Goal: Share content: Share content

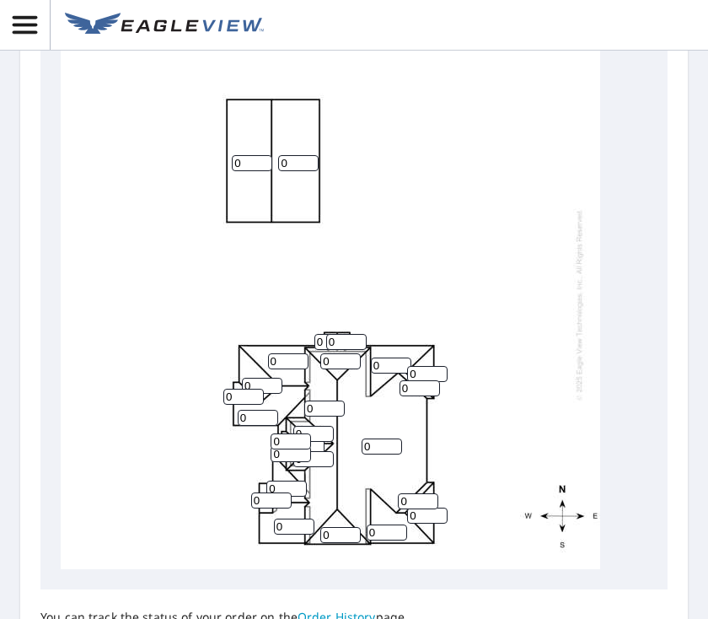
scroll to position [885, 0]
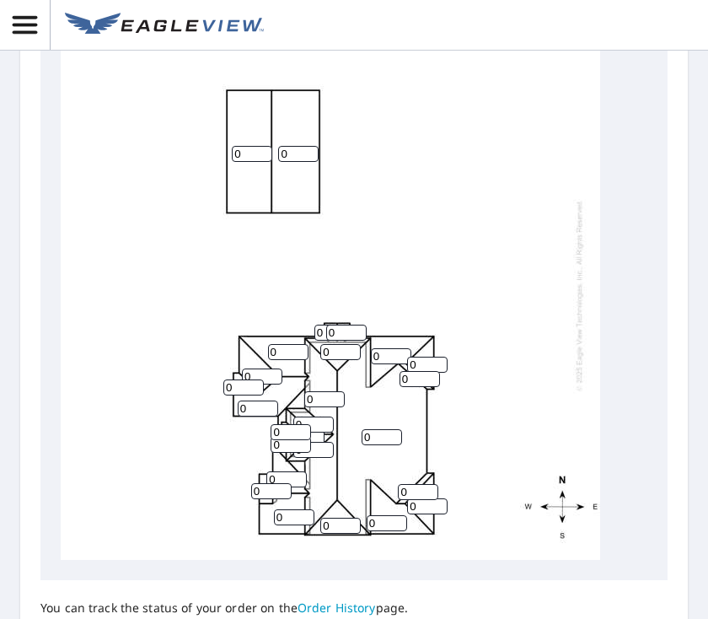
click at [246, 146] on input "0" at bounding box center [252, 154] width 40 height 16
type input "0"
type input "6"
click at [296, 146] on input "0" at bounding box center [298, 154] width 40 height 16
type input "6"
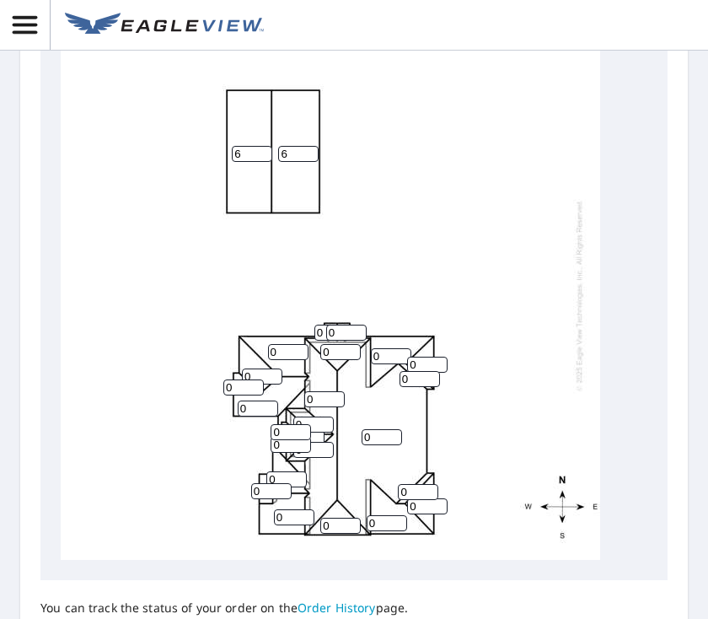
click at [290, 344] on input "0" at bounding box center [288, 352] width 40 height 16
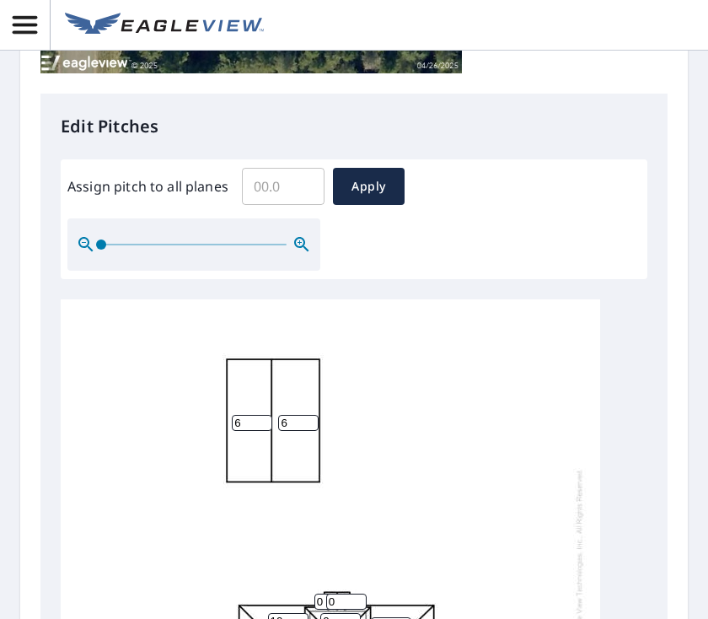
scroll to position [622, 0]
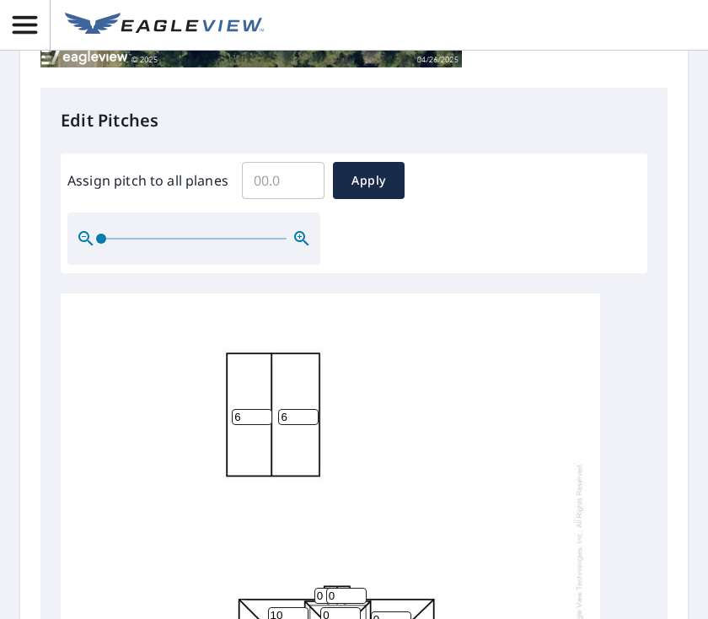
type input "10"
click at [270, 181] on input "Assign pitch to all planes" at bounding box center [283, 180] width 83 height 47
type input "8"
click at [378, 182] on span "Apply" at bounding box center [369, 180] width 45 height 21
type input "8"
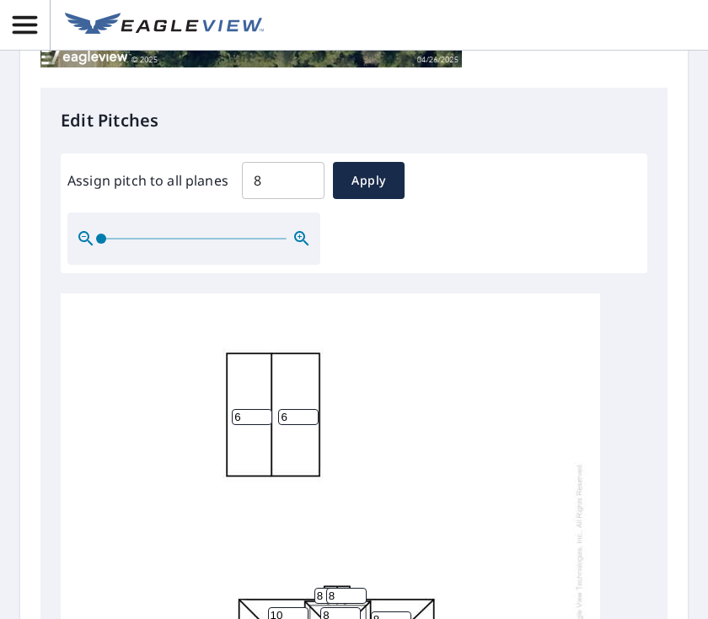
type input "8"
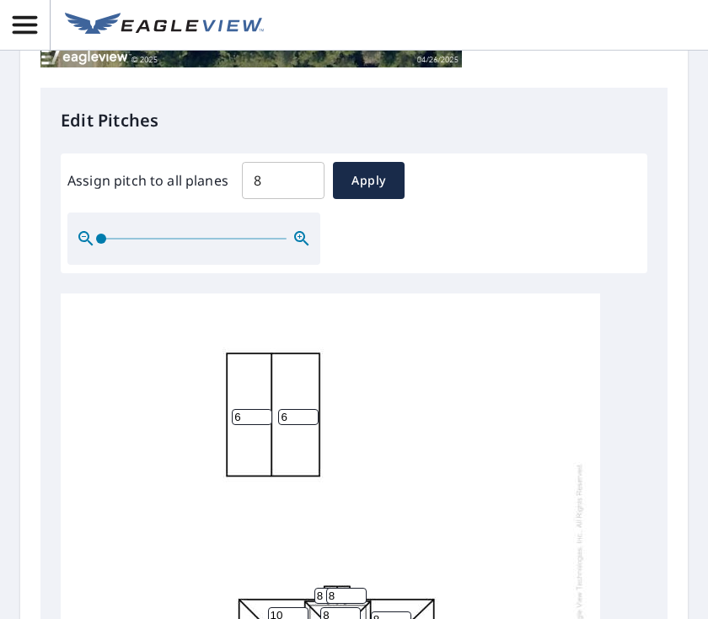
type input "8"
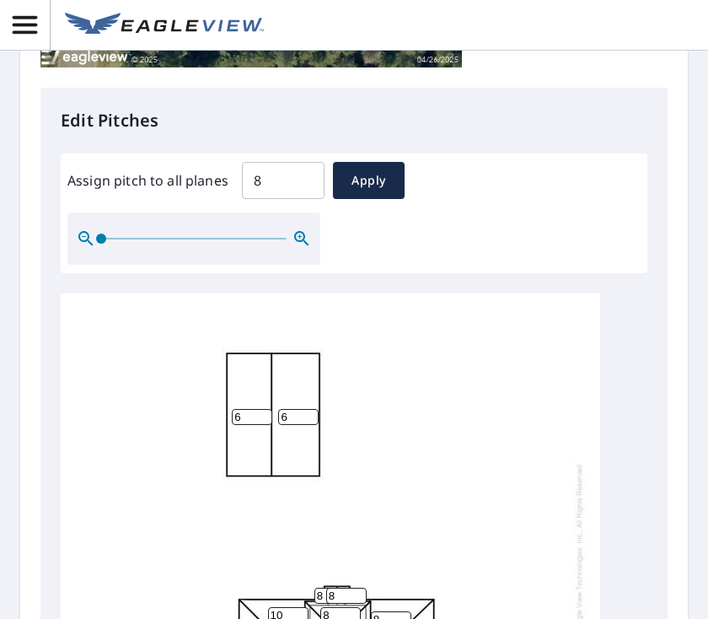
type input "8"
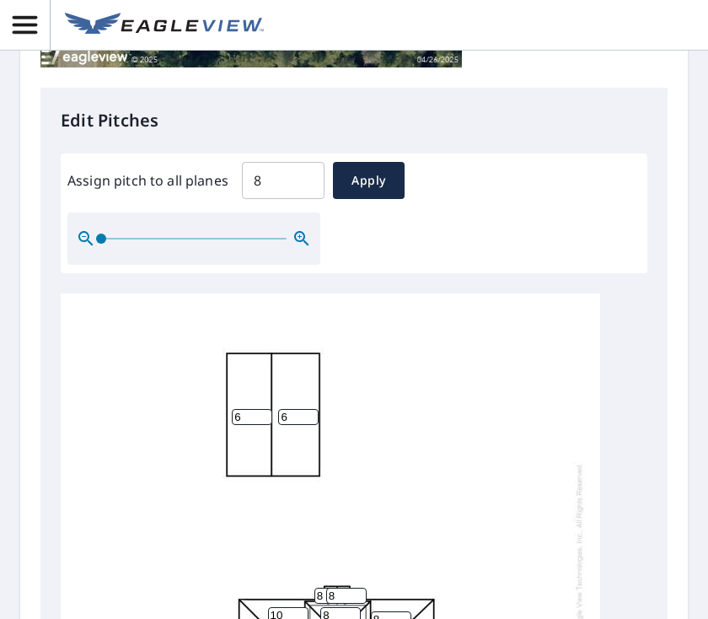
type input "8"
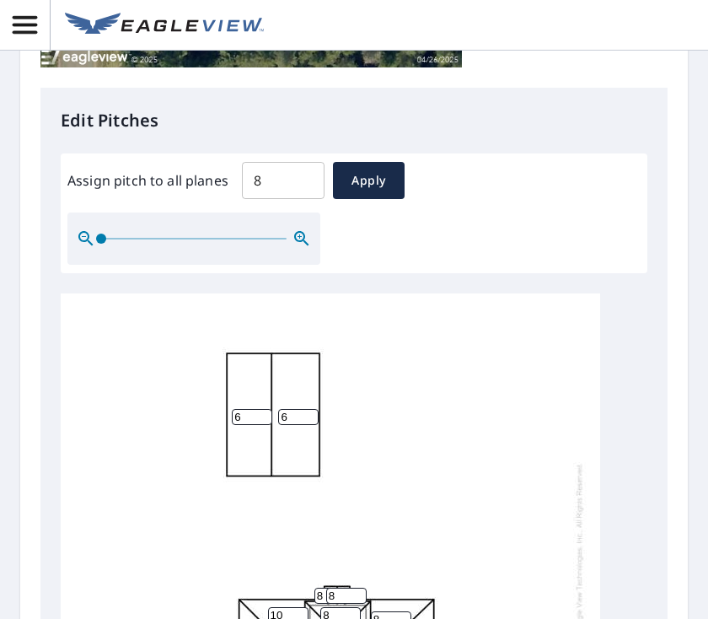
type input "8"
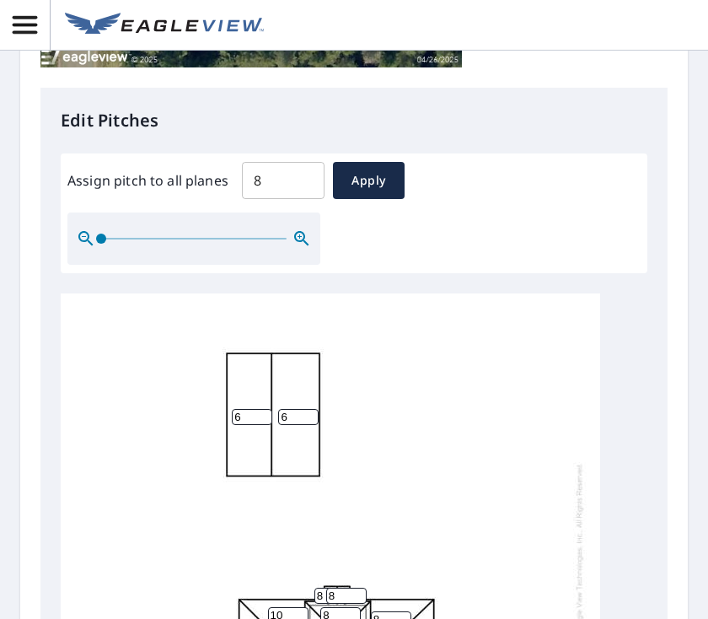
type input "8"
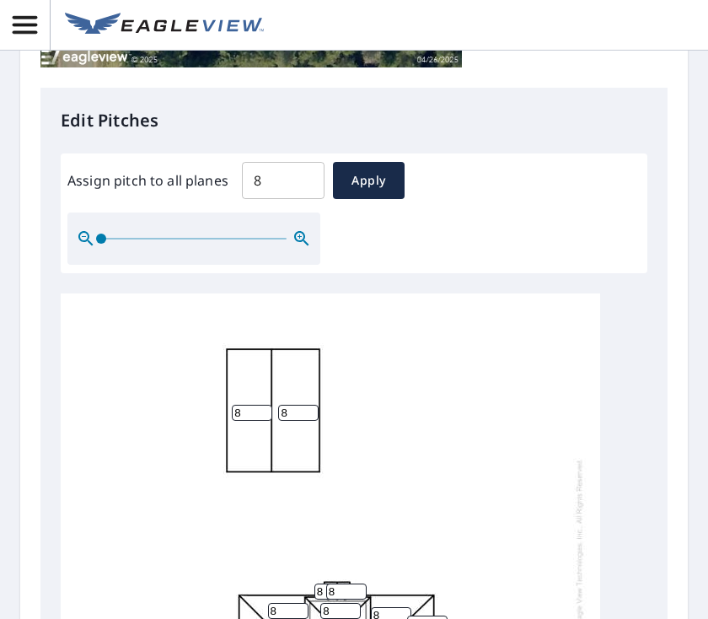
scroll to position [4, 0]
click at [242, 405] on input "8" at bounding box center [252, 413] width 40 height 16
type input "6"
click at [309, 405] on input "8" at bounding box center [298, 413] width 40 height 16
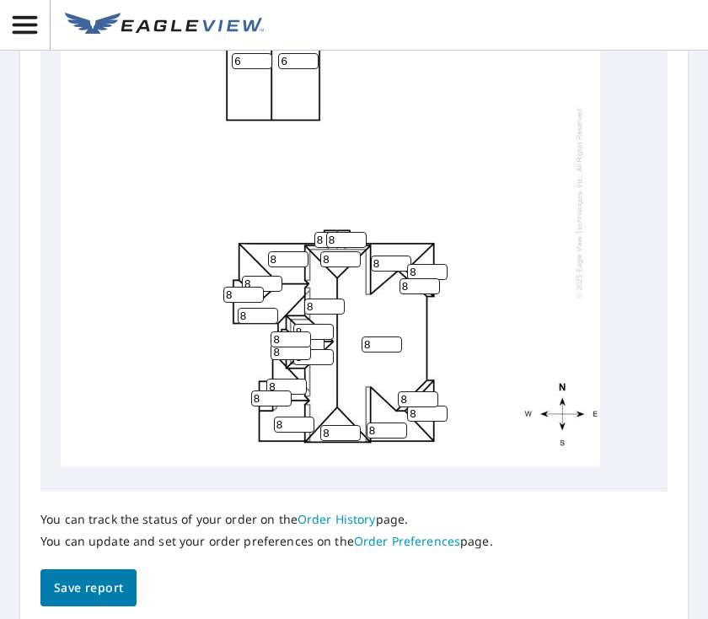
scroll to position [974, 0]
type input "6"
click at [272, 251] on input "8" at bounding box center [288, 259] width 40 height 16
type input "1"
type input "8"
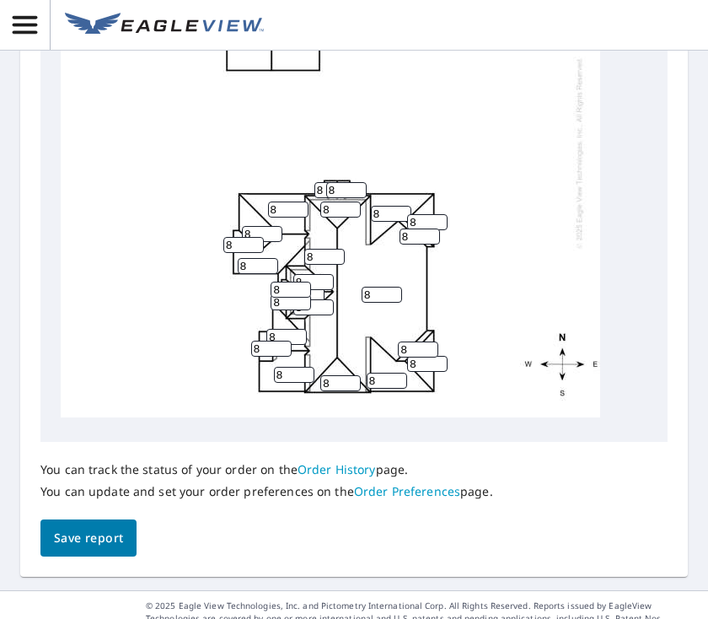
scroll to position [1024, 0]
click at [89, 528] on span "Save report" at bounding box center [88, 538] width 69 height 21
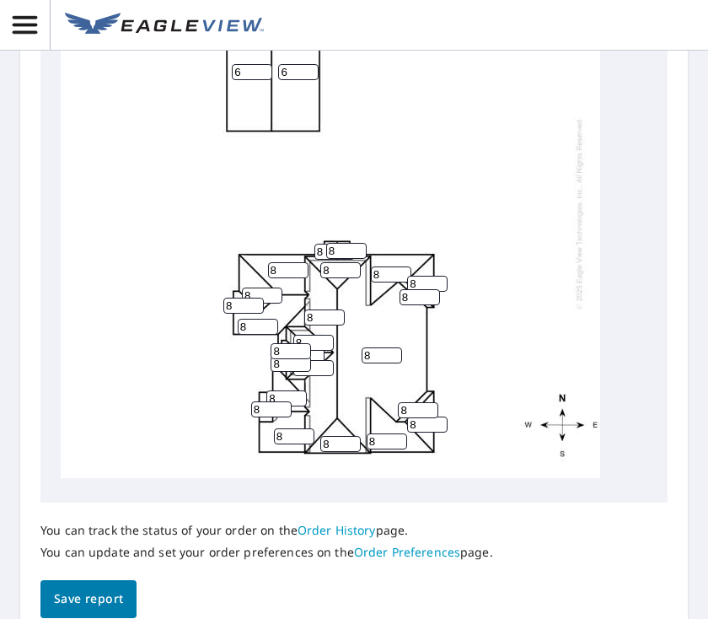
scroll to position [4, 0]
click at [95, 593] on span "Save report" at bounding box center [88, 599] width 69 height 21
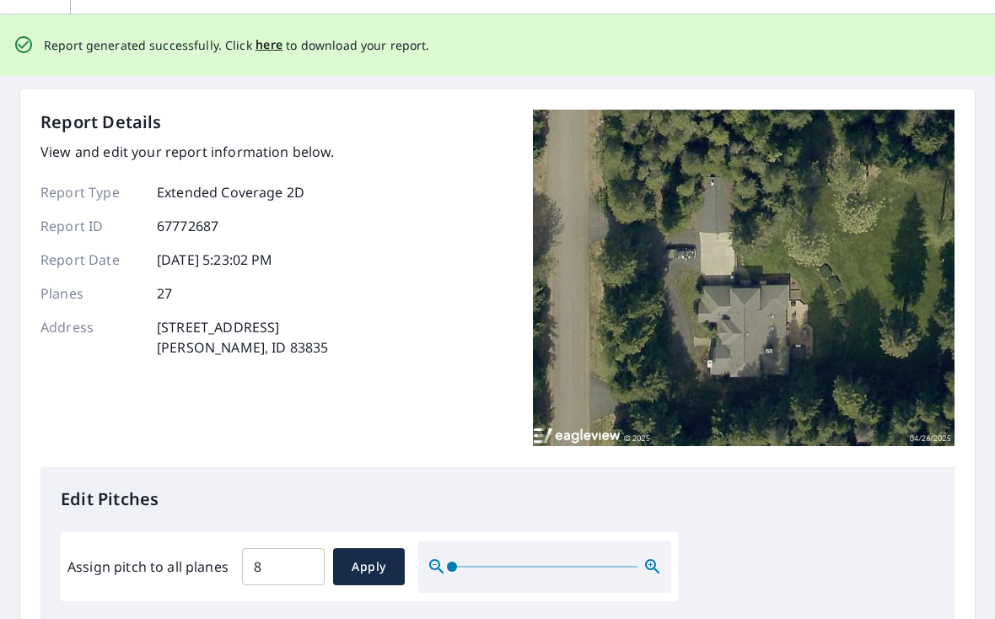
scroll to position [0, 0]
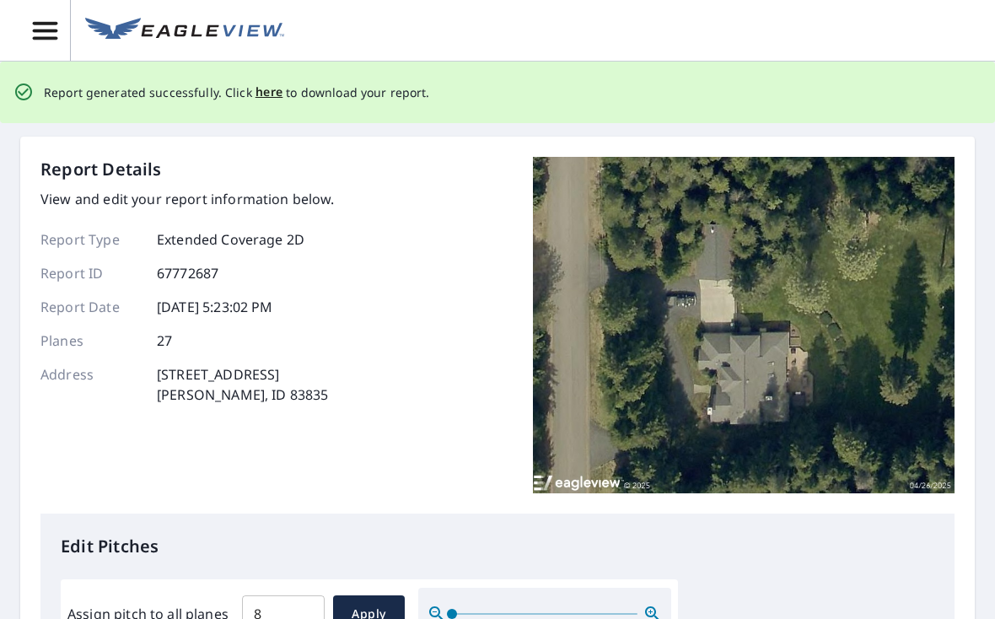
click at [265, 93] on span "here" at bounding box center [270, 92] width 28 height 21
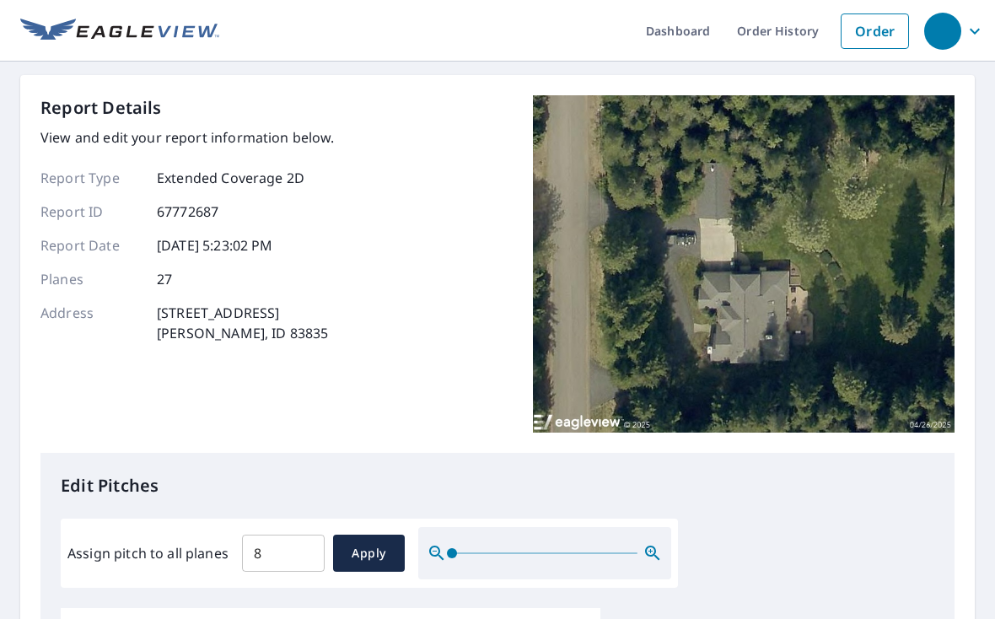
click at [708, 32] on div "button" at bounding box center [942, 31] width 37 height 37
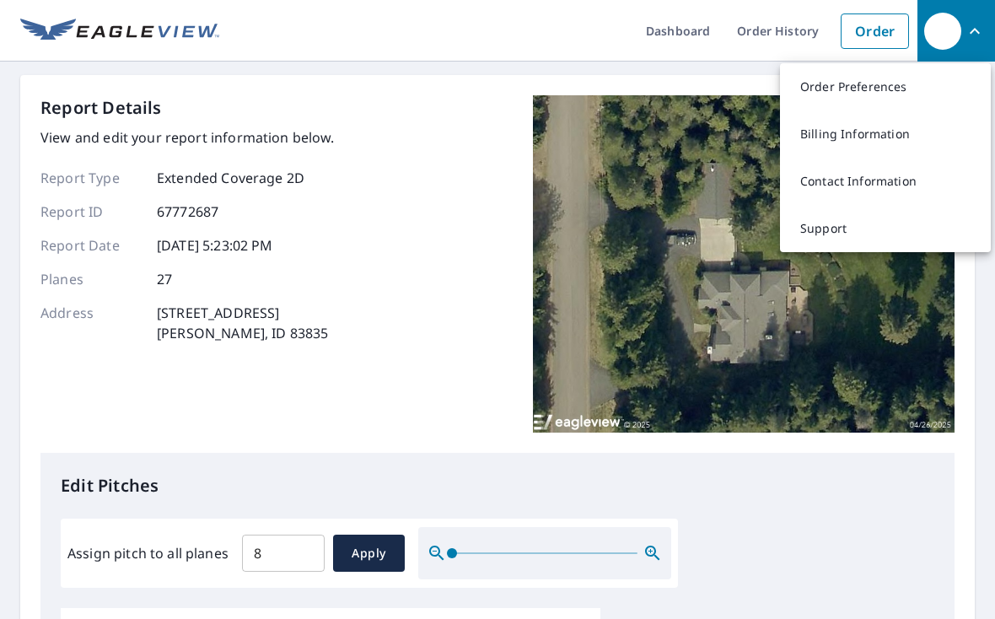
click at [708, 333] on img at bounding box center [744, 263] width 422 height 337
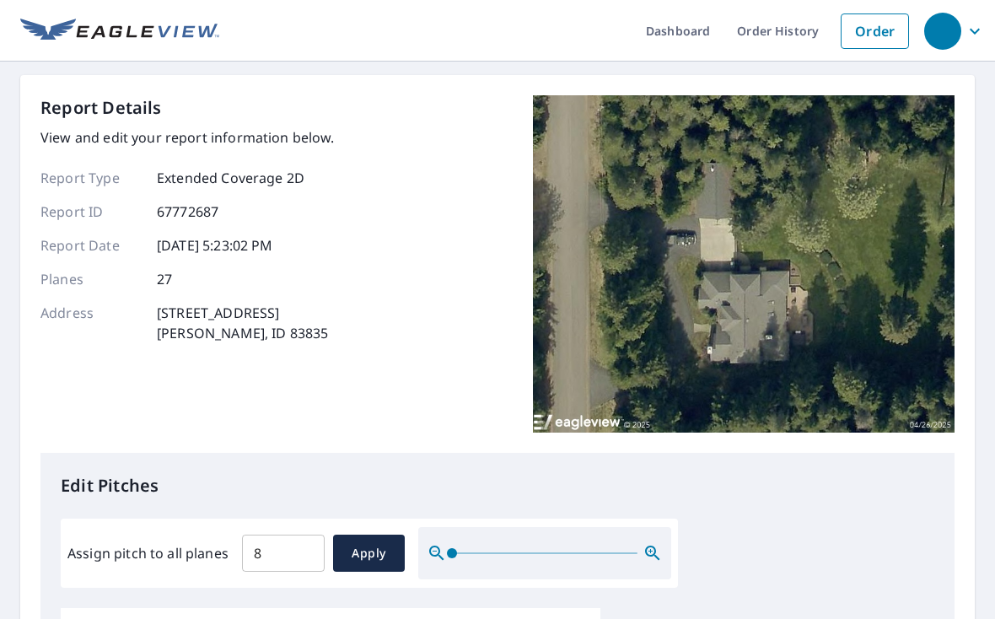
click at [708, 34] on div "button" at bounding box center [942, 31] width 37 height 37
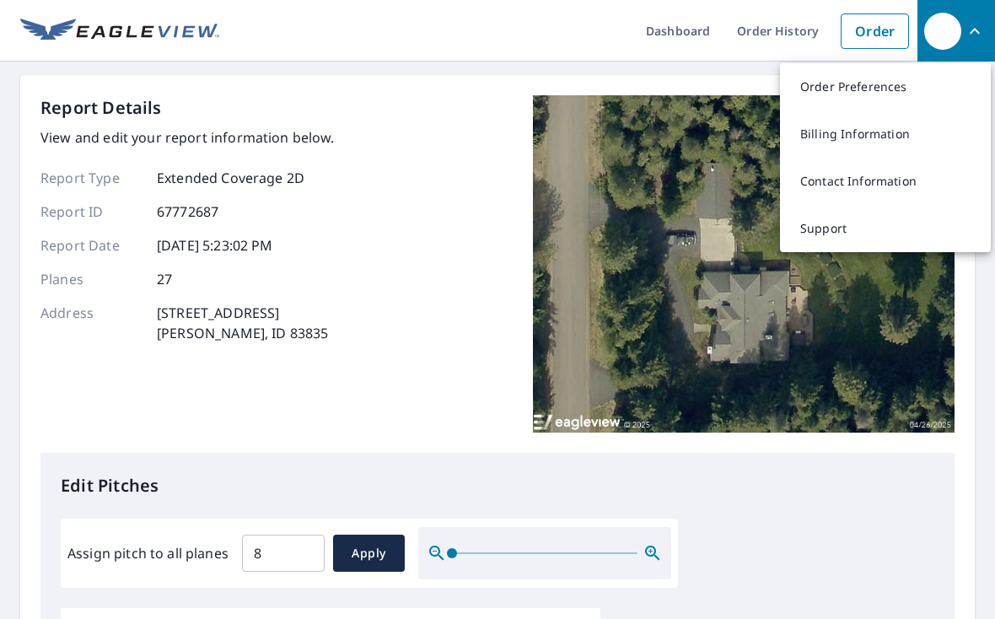
click at [708, 324] on img at bounding box center [744, 263] width 422 height 337
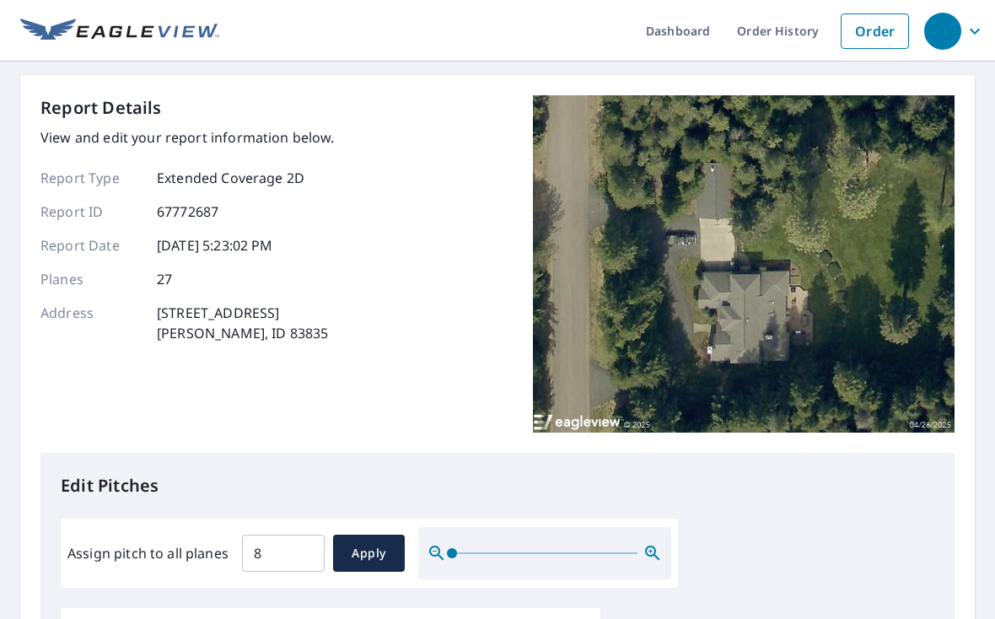
click at [708, 30] on button "button" at bounding box center [956, 31] width 78 height 62
click at [708, 347] on img at bounding box center [744, 263] width 422 height 337
click at [679, 35] on link "Dashboard" at bounding box center [677, 31] width 91 height 62
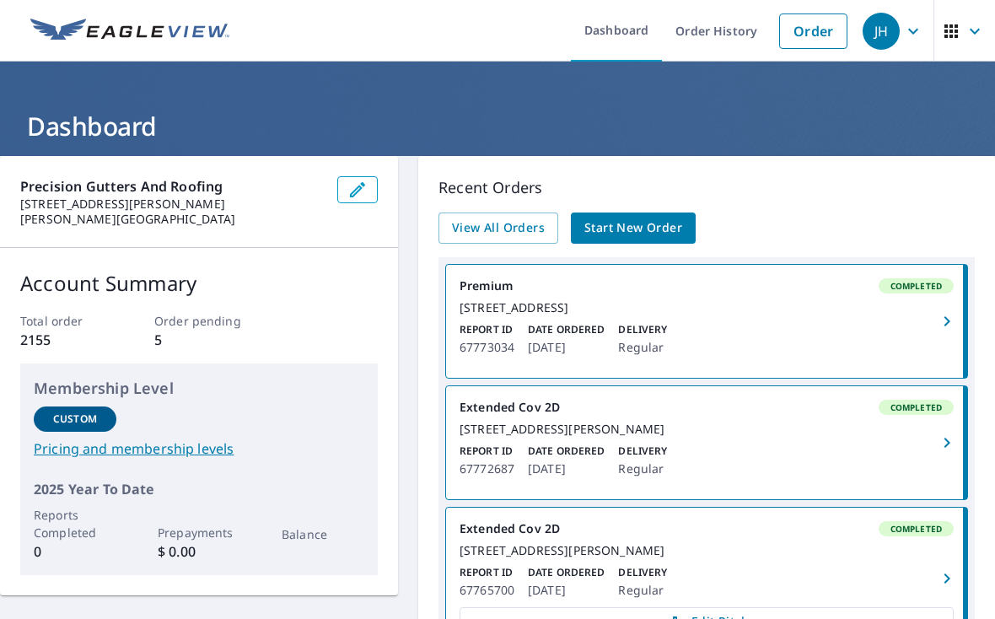
click at [529, 430] on link "Extended Cov 2D Completed 12920 N Sherwood Ct Hayden, ID 83835 Report ID 677726…" at bounding box center [706, 442] width 521 height 113
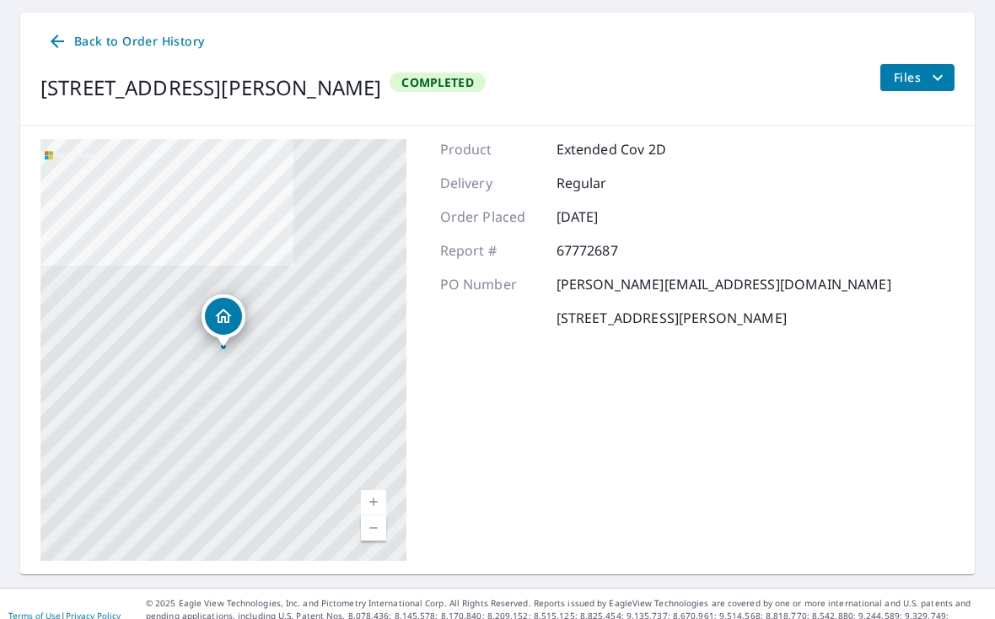
scroll to position [156, 0]
click at [917, 75] on span "Files" at bounding box center [921, 78] width 54 height 20
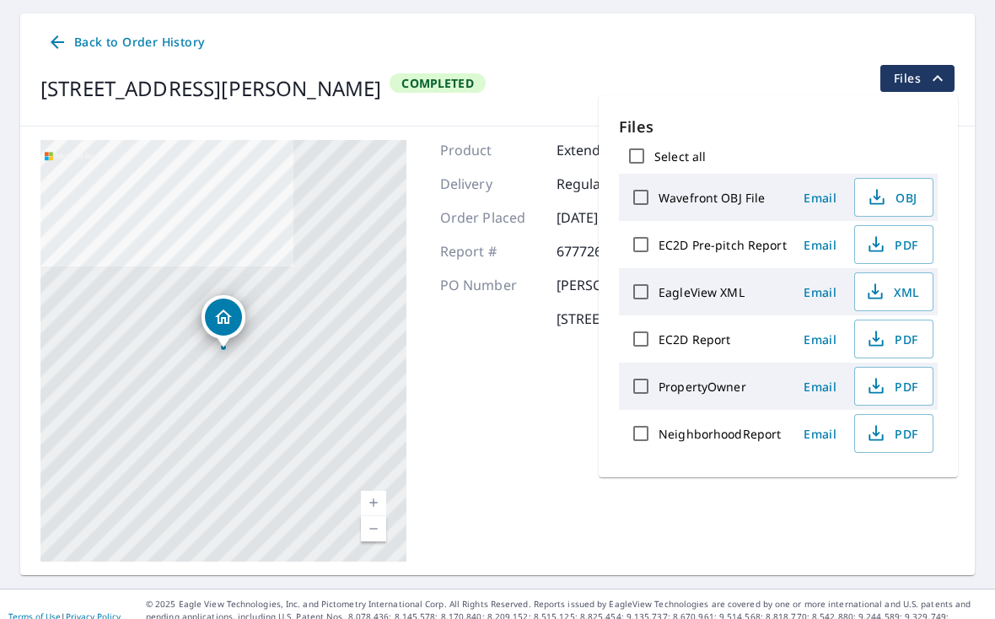
click at [805, 99] on div "Files Select all Wavefront OBJ File Email OBJ EC2D Pre-pitch Report Email PDF E…" at bounding box center [778, 286] width 359 height 382
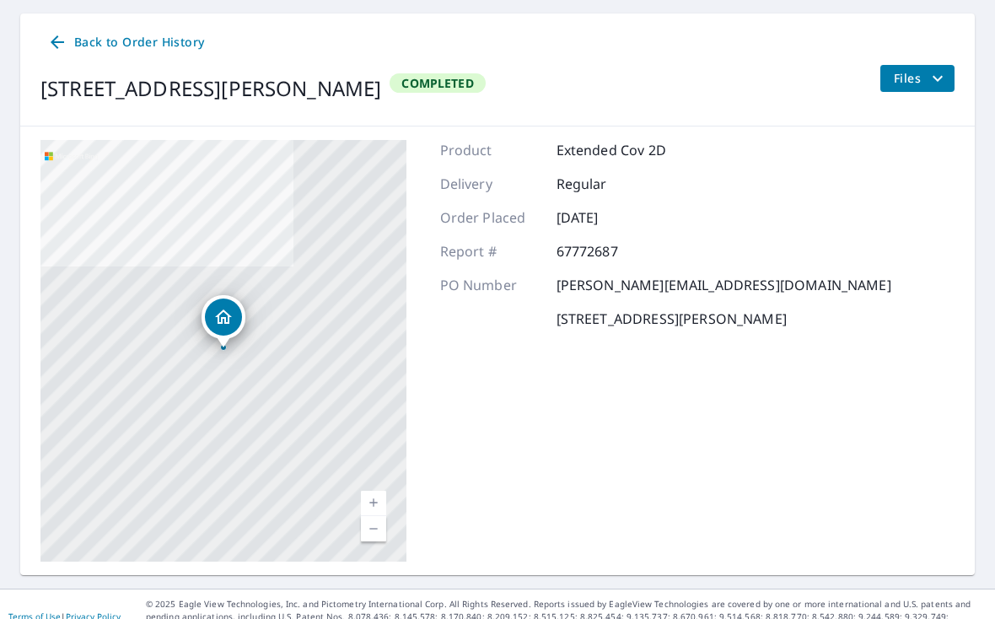
click at [480, 95] on div "12920 N Sherwood Ct Hayden, ID 83835 Completed" at bounding box center [262, 88] width 445 height 47
click at [65, 32] on icon at bounding box center [57, 42] width 20 height 20
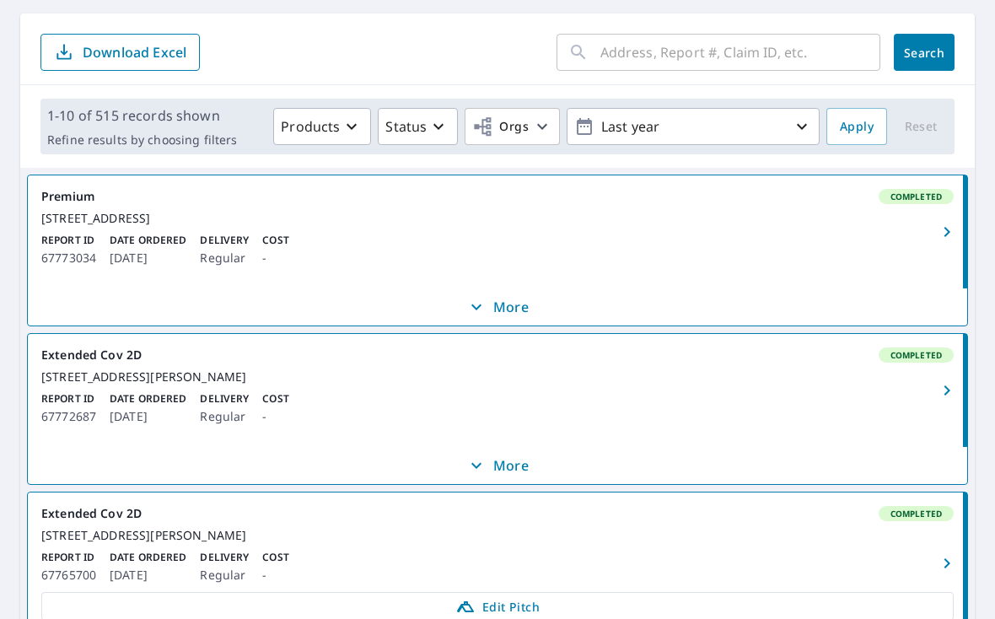
click at [60, 42] on icon "button" at bounding box center [64, 52] width 20 height 20
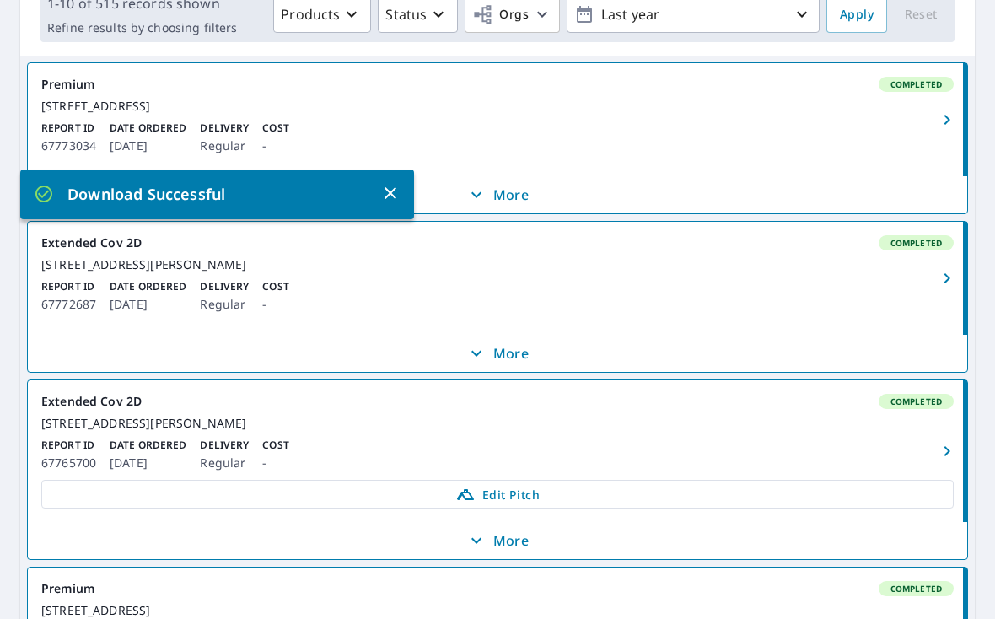
scroll to position [282, 0]
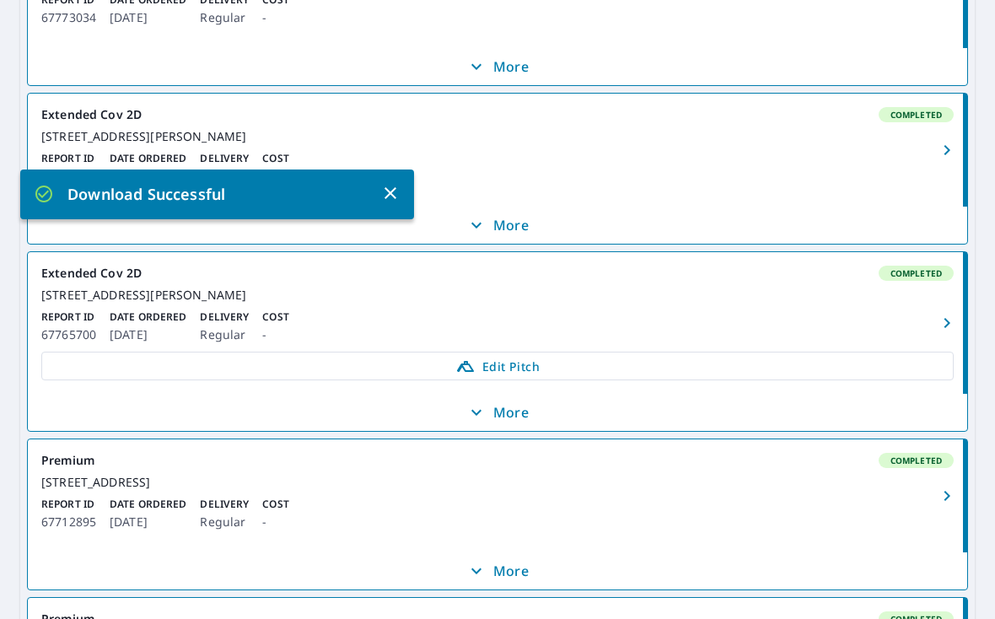
click at [384, 183] on icon "button" at bounding box center [390, 193] width 20 height 20
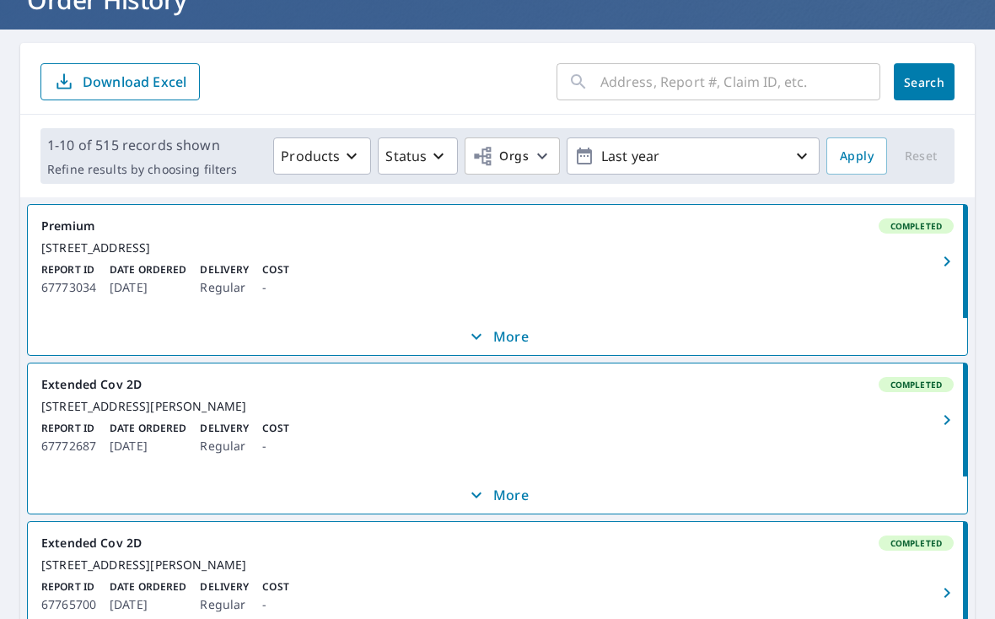
scroll to position [130, 0]
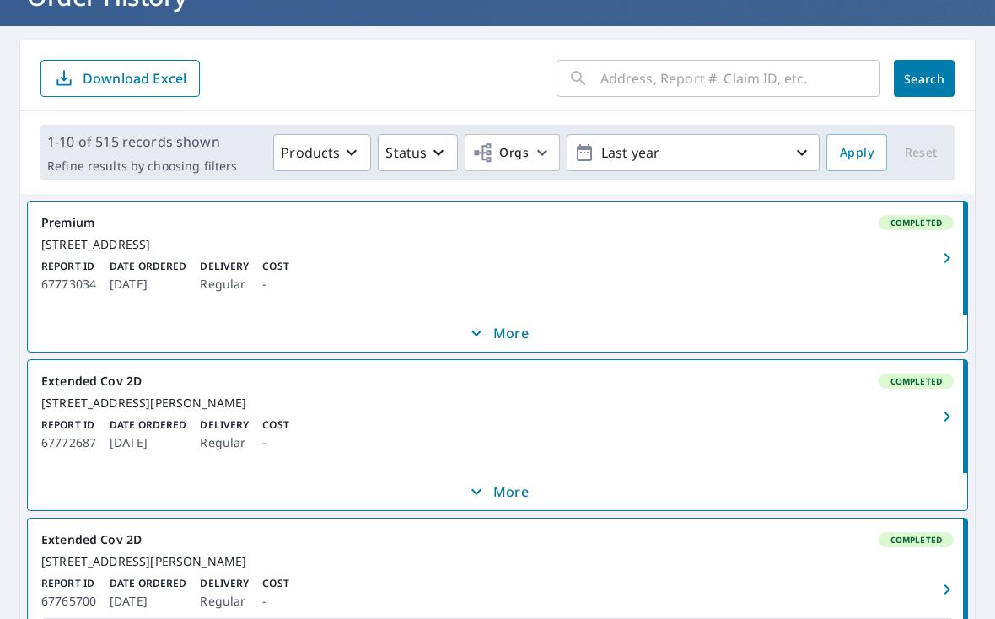
click at [505, 502] on p "More" at bounding box center [497, 492] width 62 height 20
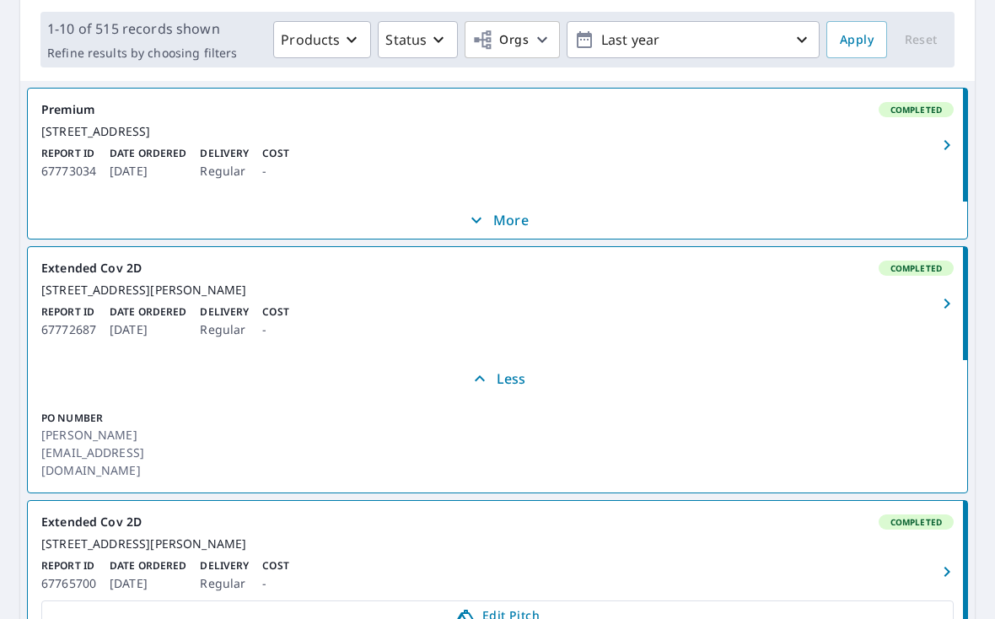
scroll to position [304, 0]
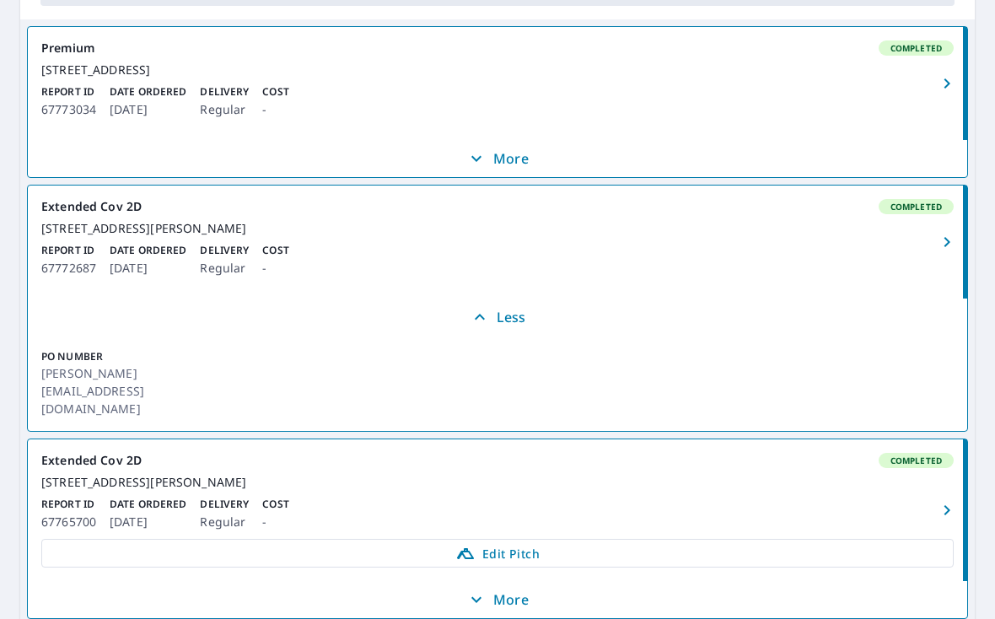
click at [943, 252] on icon "button" at bounding box center [947, 242] width 20 height 20
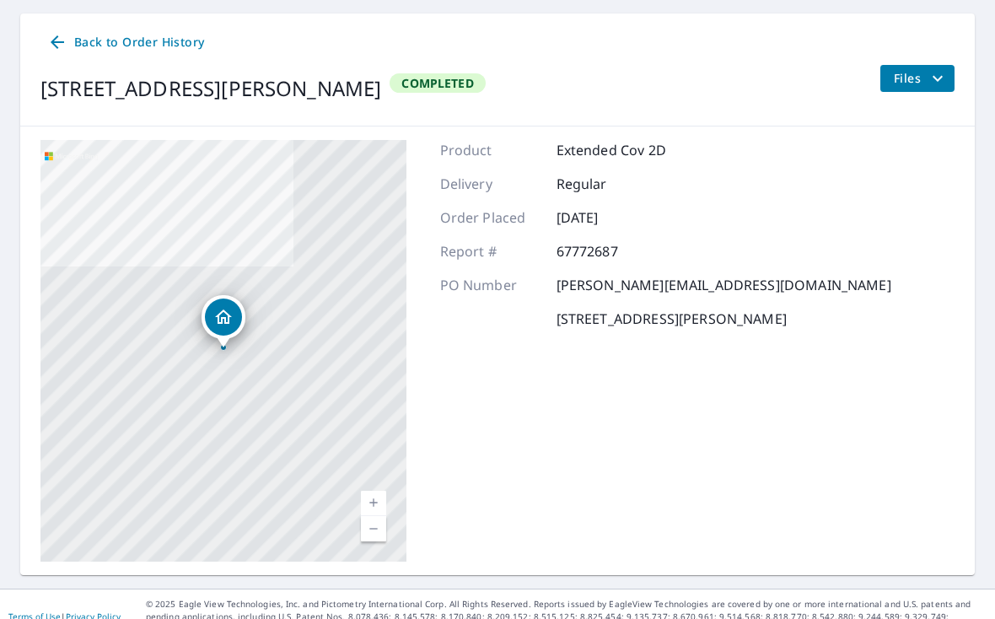
click at [934, 89] on button "Files" at bounding box center [917, 78] width 75 height 27
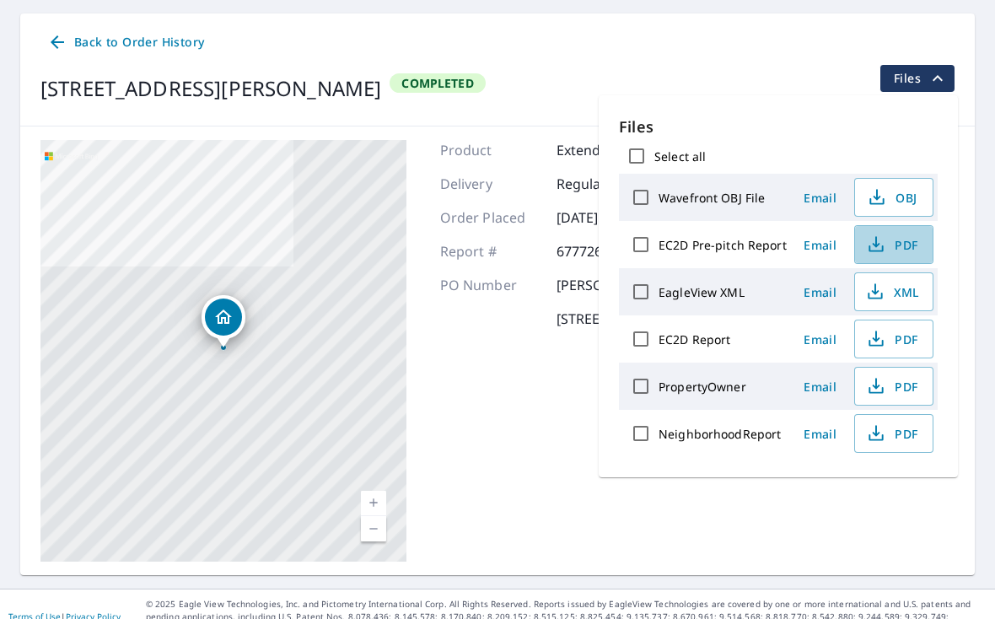
click at [894, 242] on span "PDF" at bounding box center [892, 244] width 54 height 20
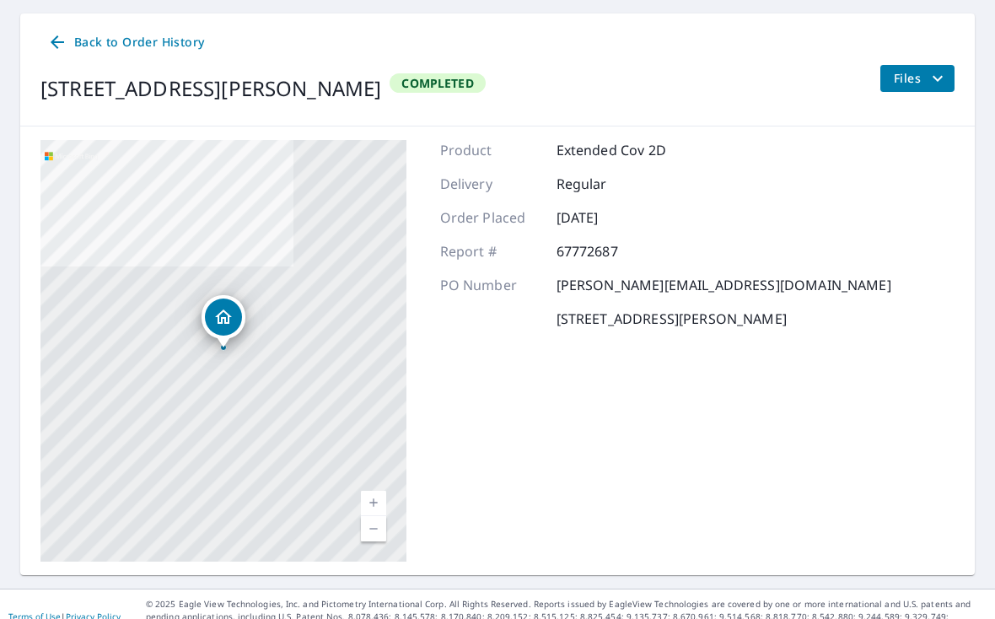
scroll to position [24, 0]
click at [66, 32] on icon at bounding box center [57, 42] width 20 height 20
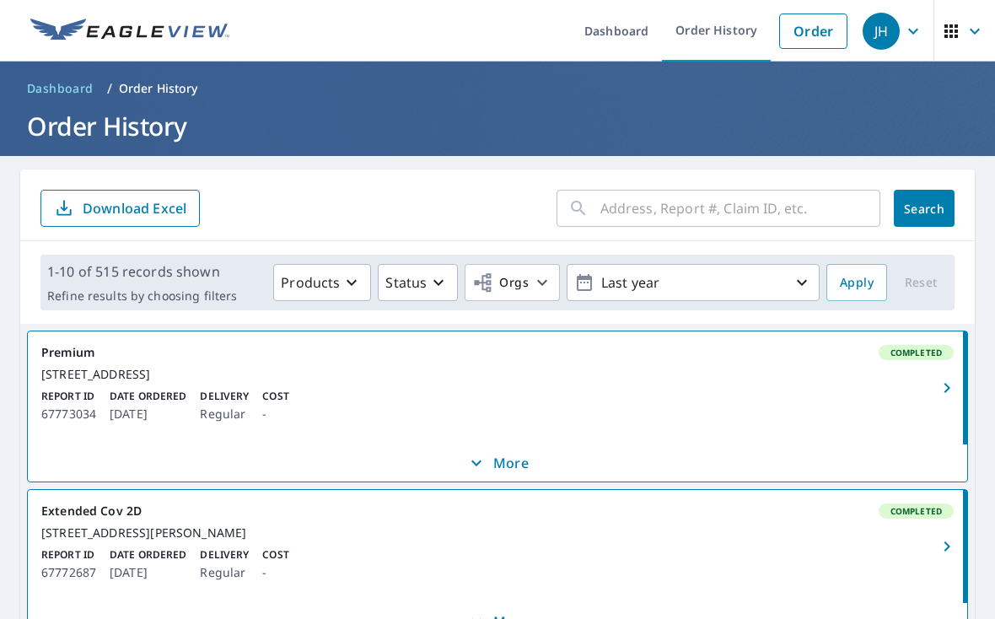
click at [950, 383] on icon "button" at bounding box center [947, 388] width 6 height 10
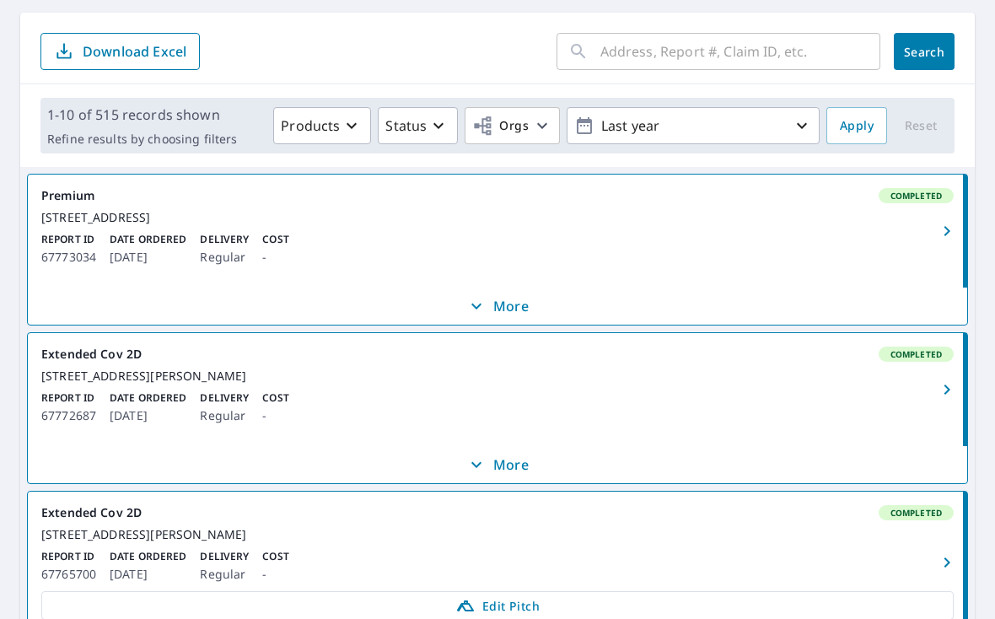
scroll to position [160, 0]
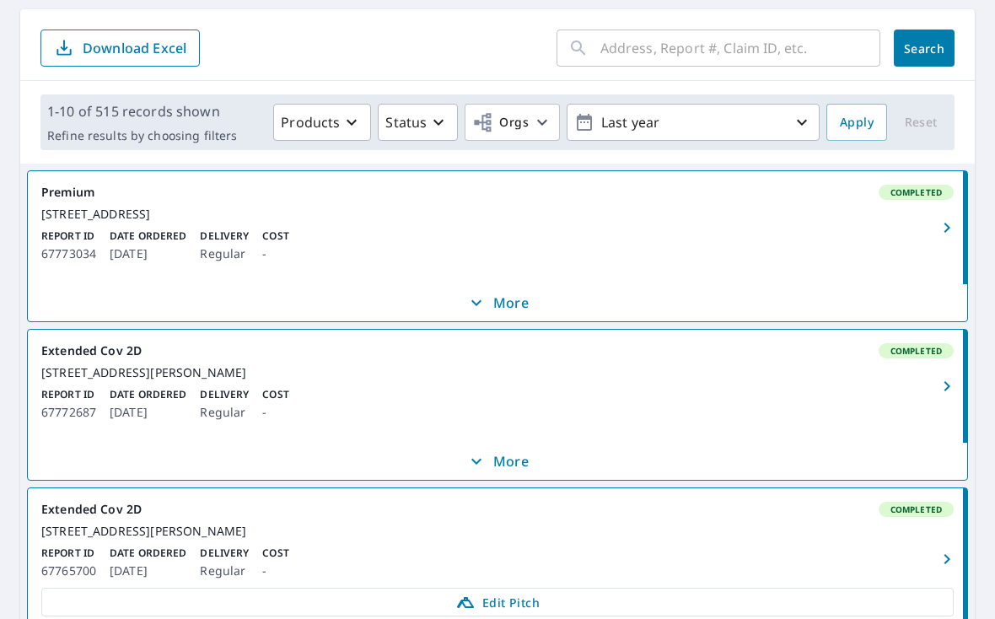
click at [950, 382] on icon "button" at bounding box center [947, 386] width 20 height 20
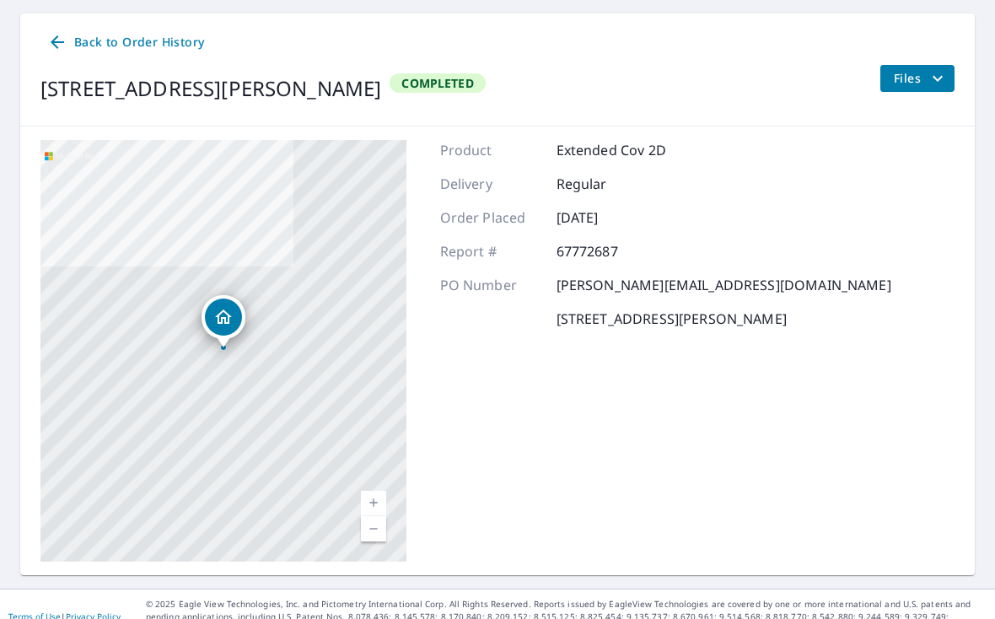
click at [911, 68] on span "Files" at bounding box center [921, 78] width 54 height 20
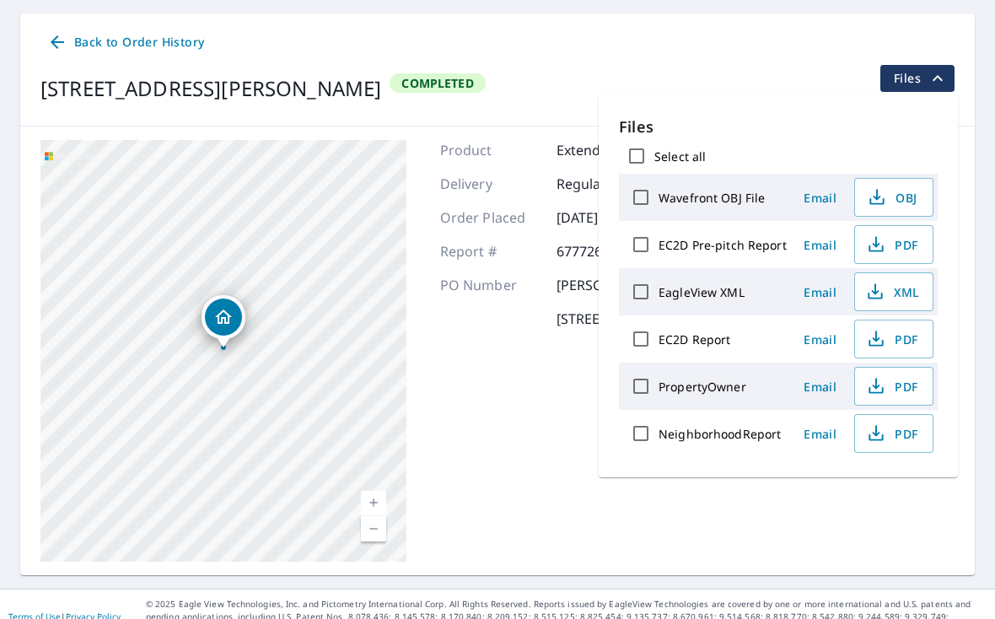
click at [648, 227] on input "EC2D Pre-pitch Report" at bounding box center [640, 244] width 35 height 35
checkbox input "true"
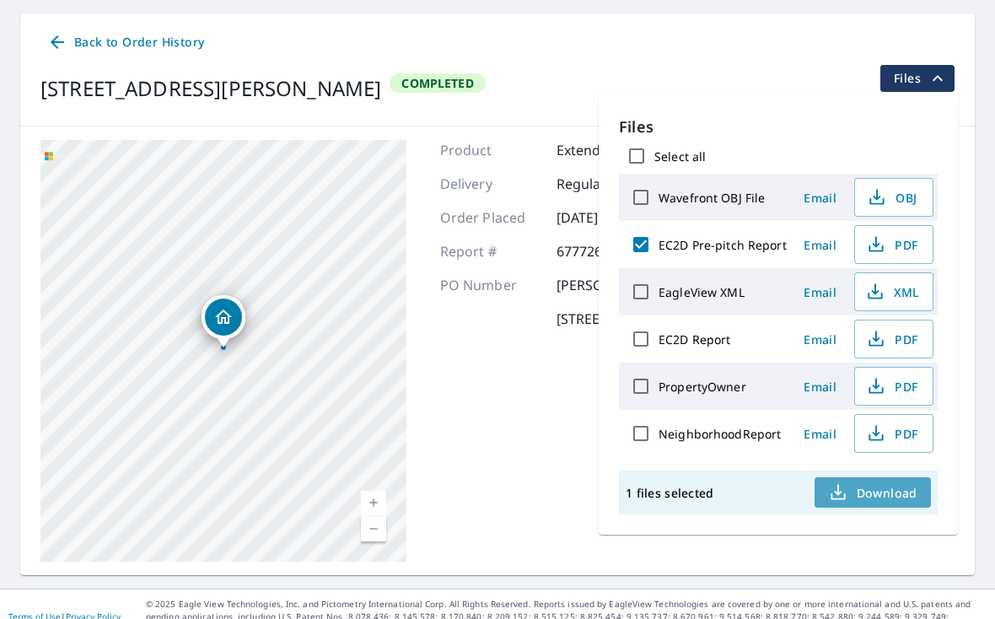
click at [853, 482] on span "Download" at bounding box center [872, 492] width 89 height 20
click at [714, 471] on div "1 files selected Download" at bounding box center [778, 493] width 319 height 44
click at [684, 485] on p "1 files selected" at bounding box center [670, 493] width 88 height 16
click at [885, 234] on span "PDF" at bounding box center [892, 244] width 54 height 20
click at [810, 237] on span "Email" at bounding box center [820, 245] width 40 height 16
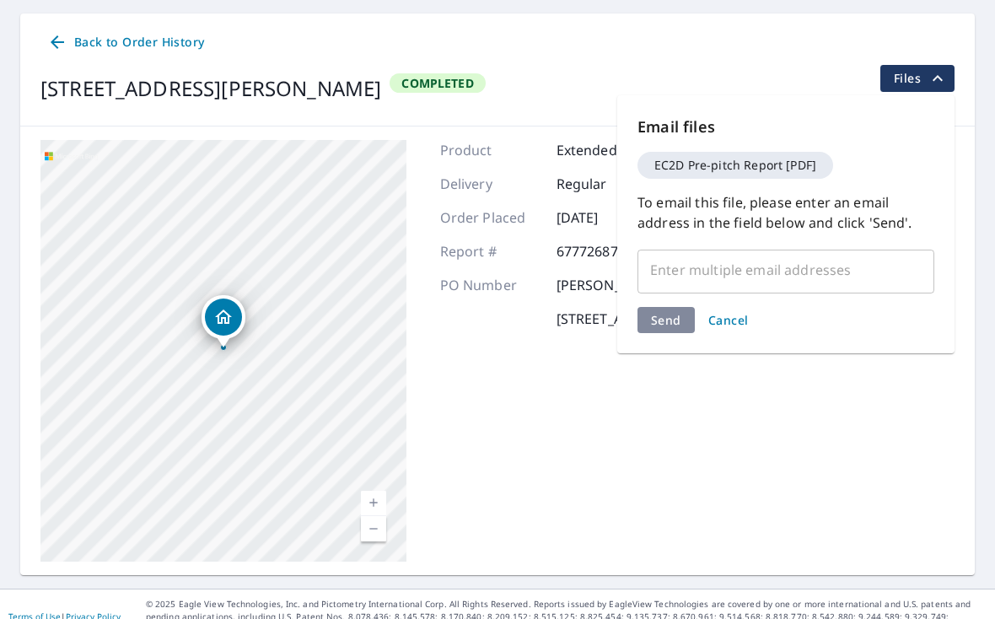
click at [700, 254] on input "text" at bounding box center [773, 270] width 256 height 32
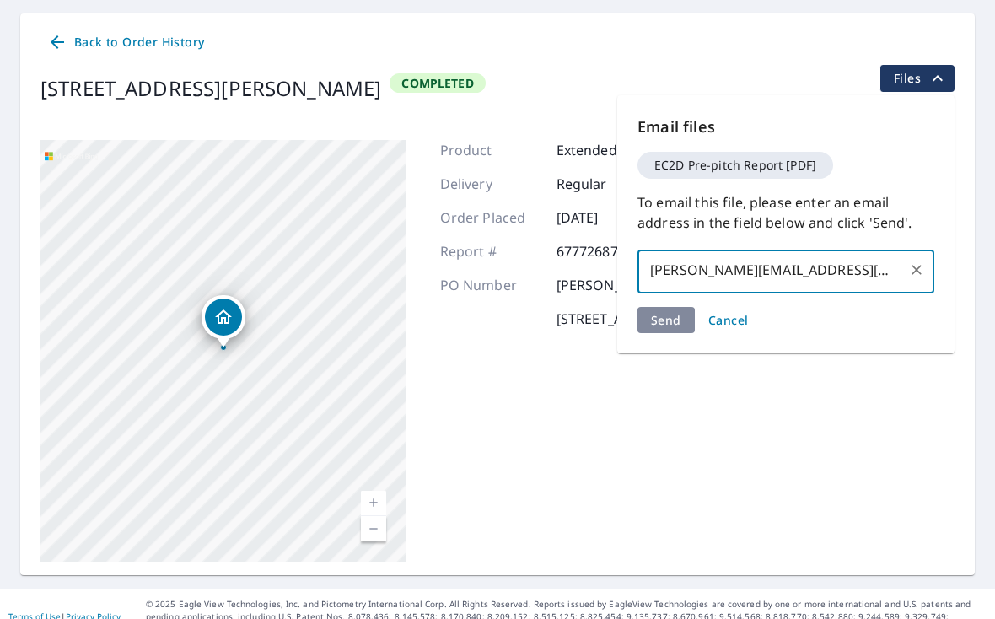
type input "brent@precisiongutterscda.com"
click at [676, 297] on div "Email files EC2D Pre-pitch Report [PDF] To email this file, please enter an ema…" at bounding box center [785, 224] width 337 height 258
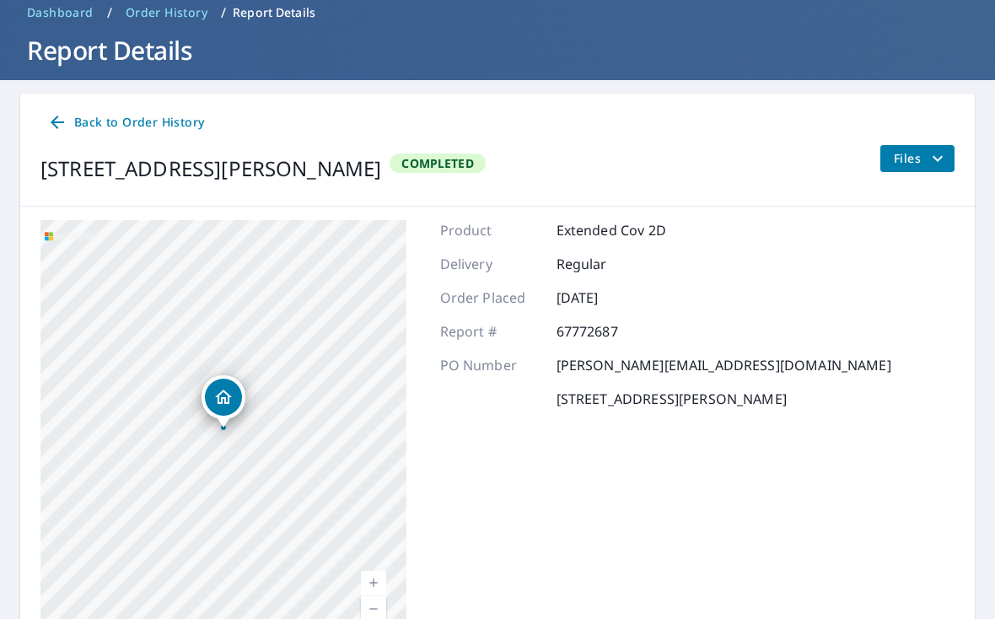
scroll to position [75, 0]
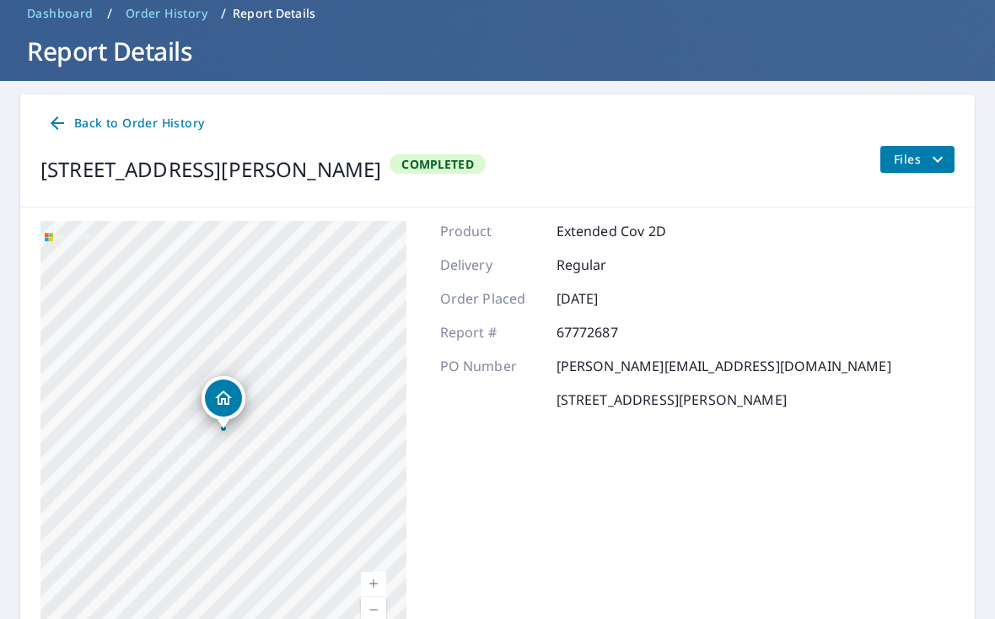
click at [483, 156] on span "Completed" at bounding box center [437, 164] width 92 height 16
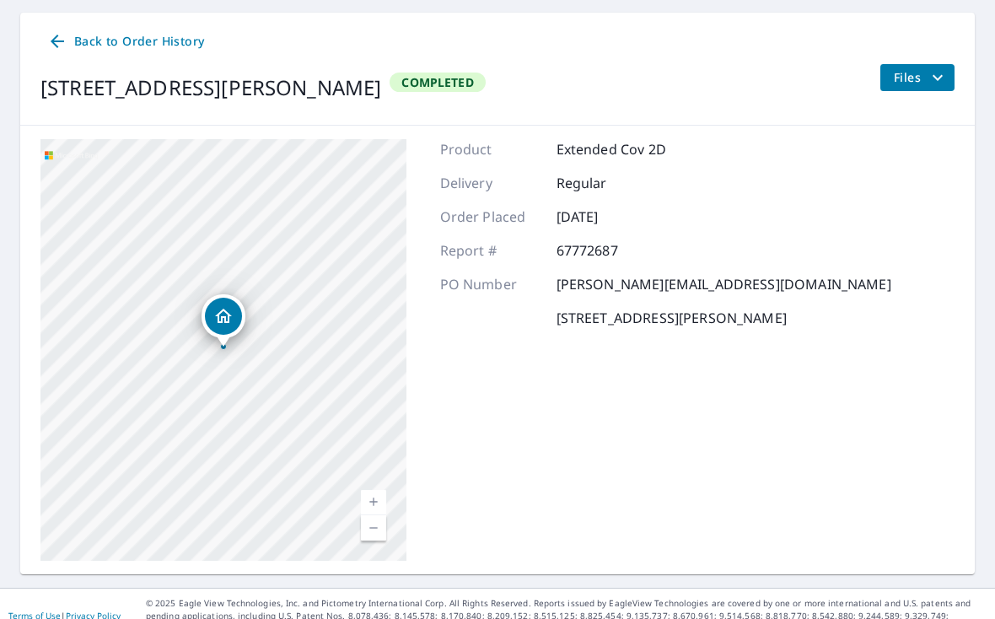
scroll to position [156, 0]
click at [61, 32] on icon at bounding box center [57, 42] width 20 height 20
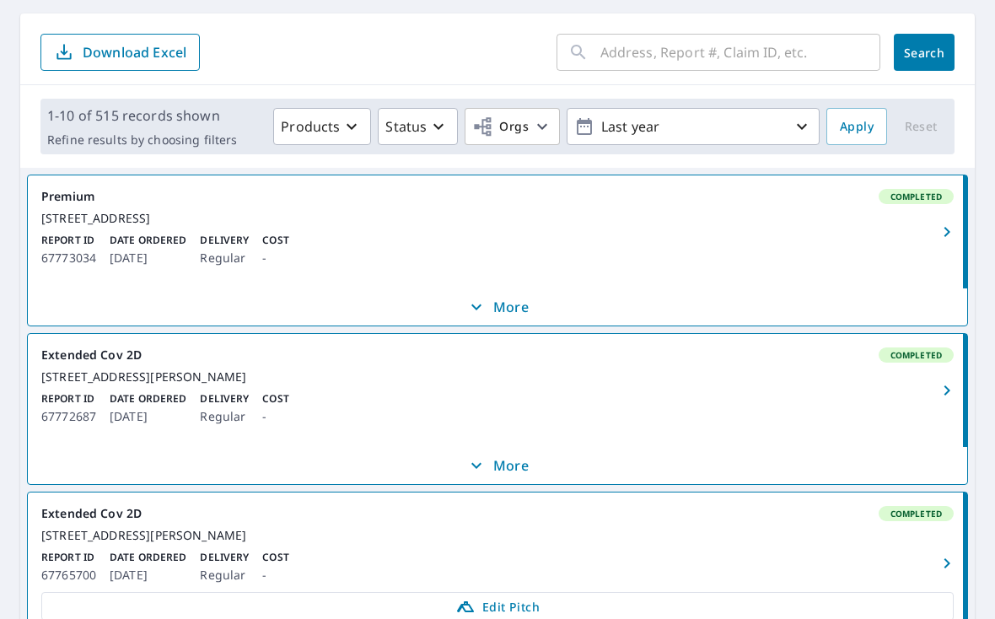
click at [492, 466] on p "More" at bounding box center [497, 465] width 62 height 20
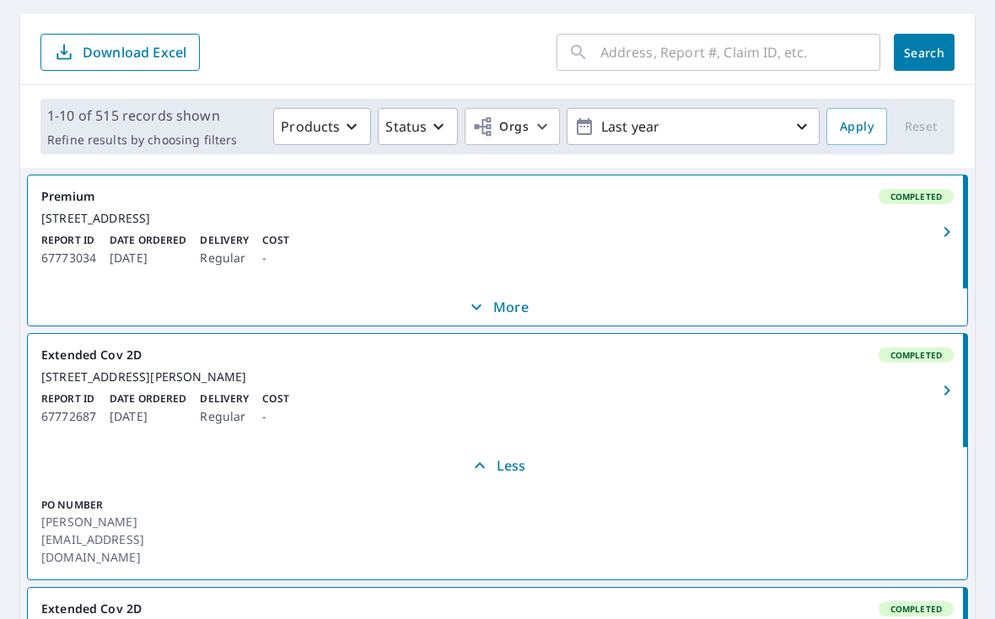
click at [931, 337] on button "button" at bounding box center [948, 390] width 37 height 113
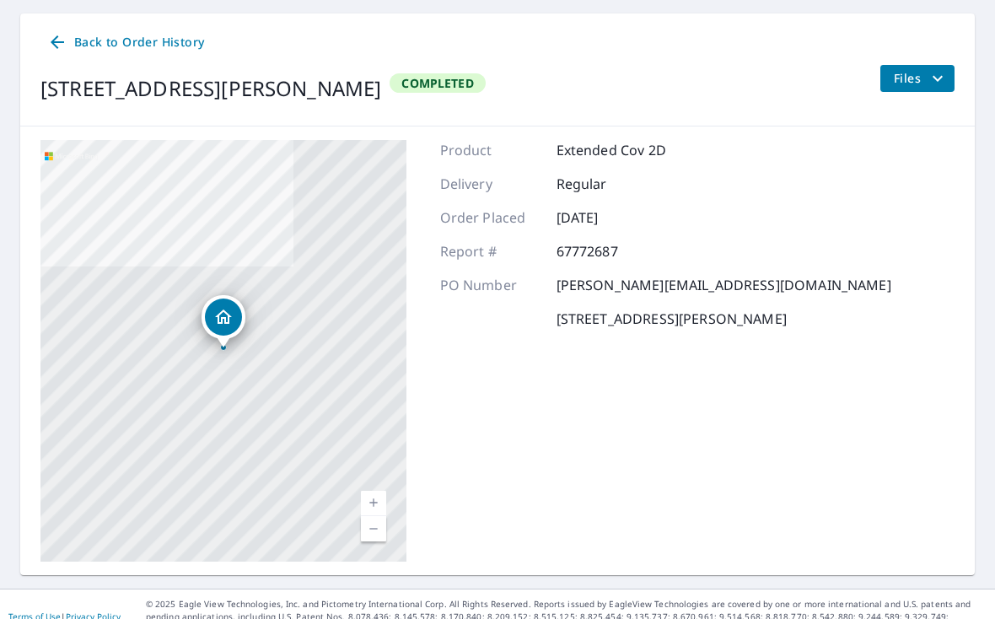
click at [920, 68] on span "Files" at bounding box center [921, 78] width 54 height 20
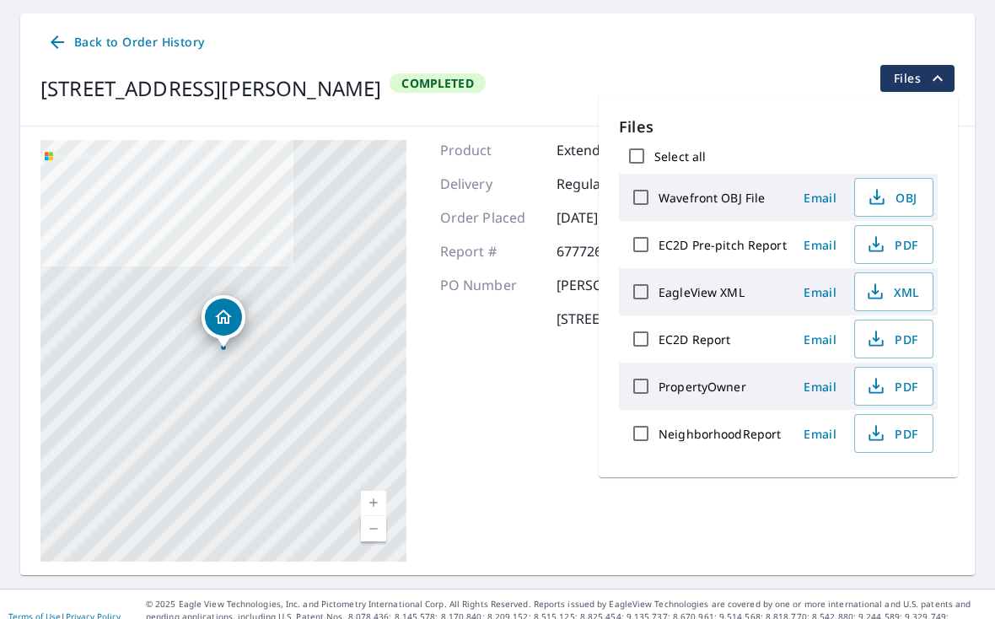
click at [885, 234] on span "PDF" at bounding box center [892, 244] width 54 height 20
click at [654, 227] on input "EC2D Pre-pitch Report" at bounding box center [640, 244] width 35 height 35
checkbox input "true"
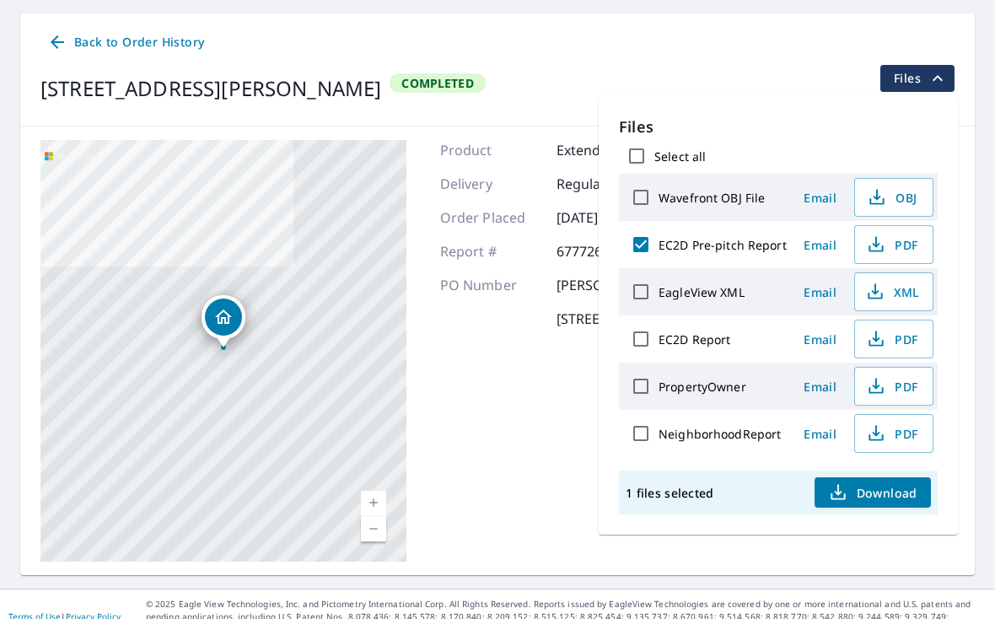
click at [828, 237] on span "Email" at bounding box center [820, 245] width 40 height 16
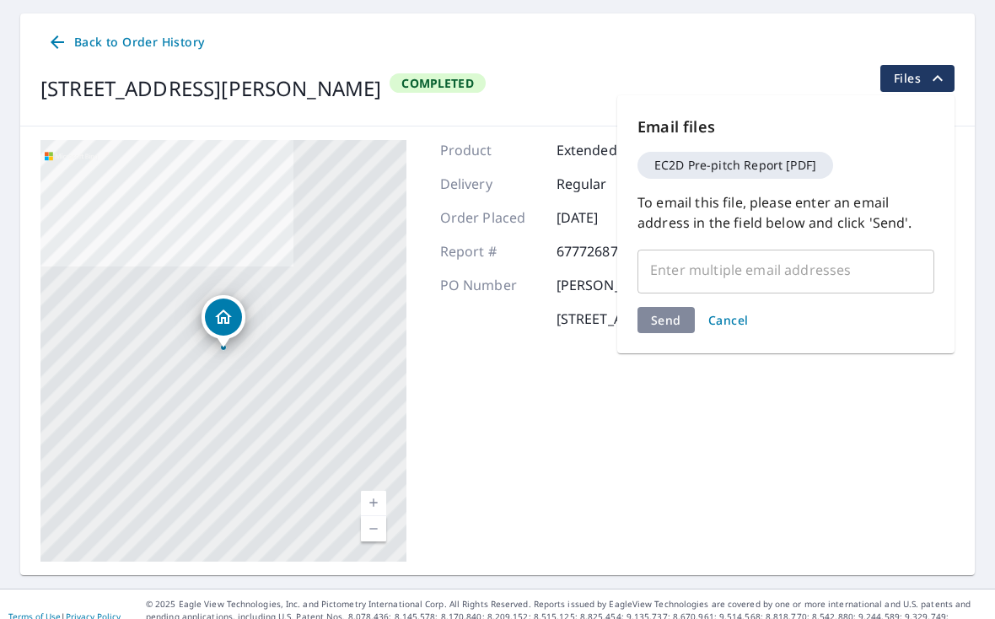
click at [759, 254] on input "text" at bounding box center [773, 270] width 256 height 32
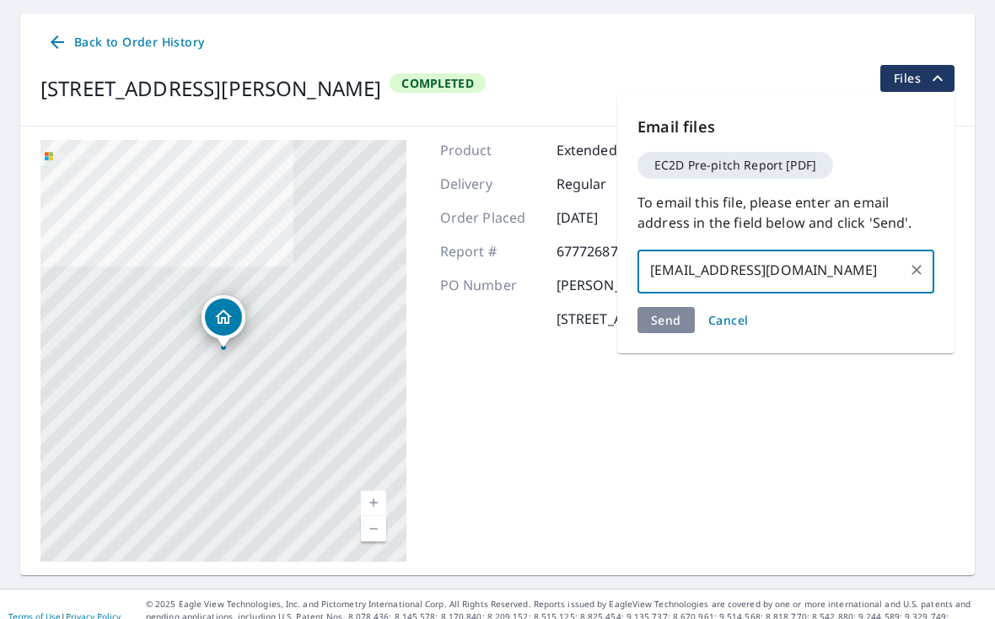
type input "bgertner@gmail.com"
click at [666, 307] on div "Send Cancel" at bounding box center [786, 320] width 297 height 26
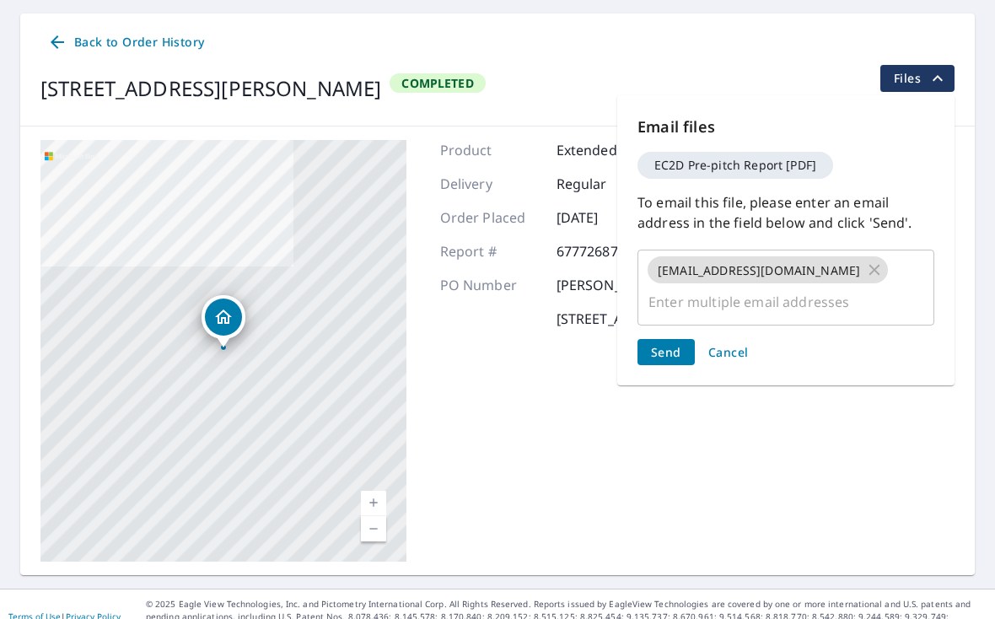
click at [668, 344] on span "Send" at bounding box center [666, 352] width 30 height 16
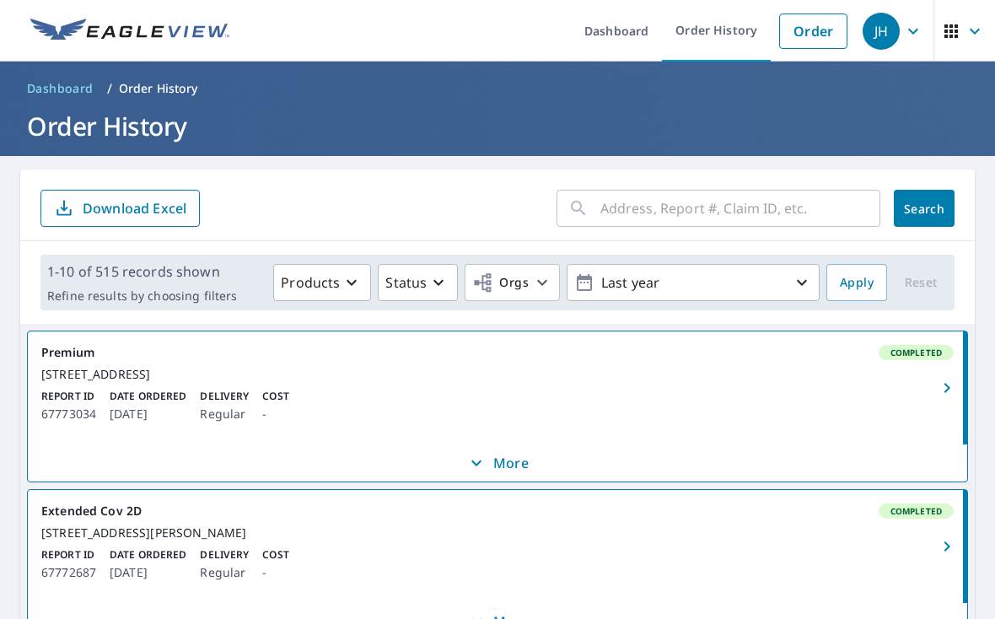
click at [677, 187] on input "text" at bounding box center [740, 208] width 280 height 47
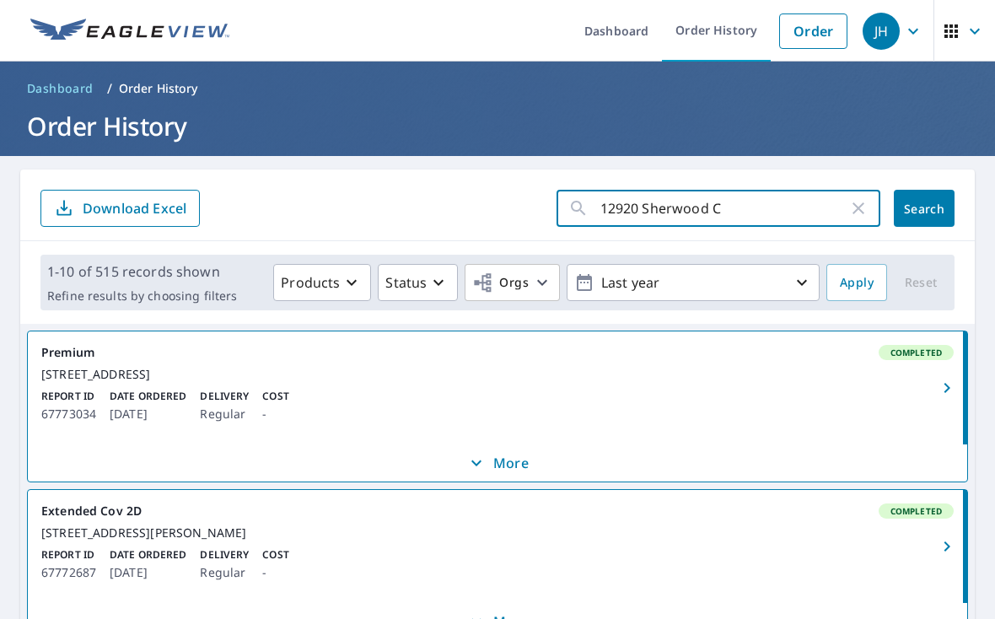
type input "12920 Sherwood Ct"
click at [930, 193] on button "Search" at bounding box center [924, 208] width 61 height 37
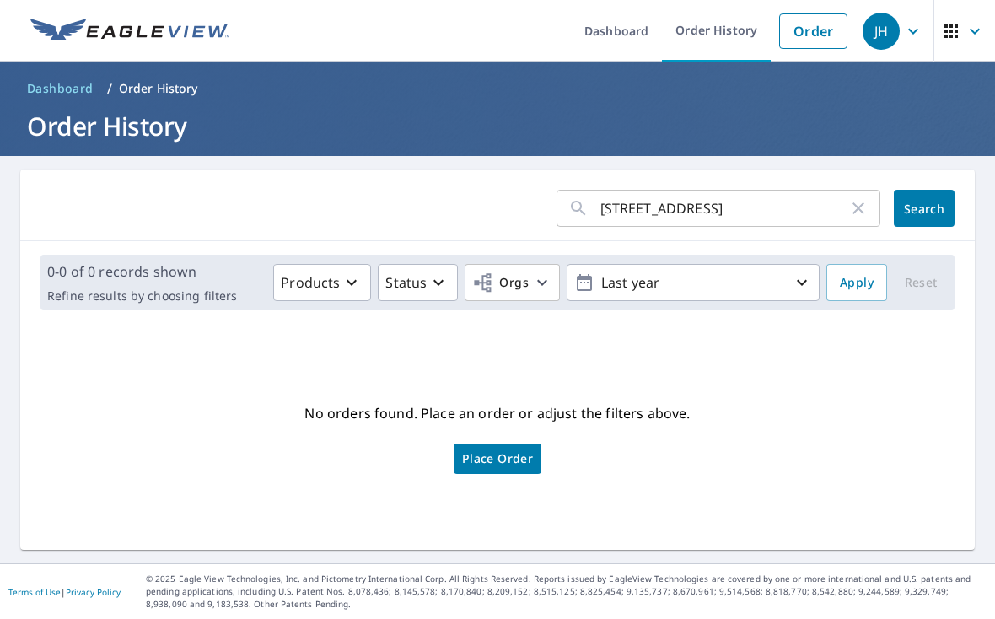
click at [641, 185] on input "12920 Sherwood Ct" at bounding box center [724, 208] width 248 height 47
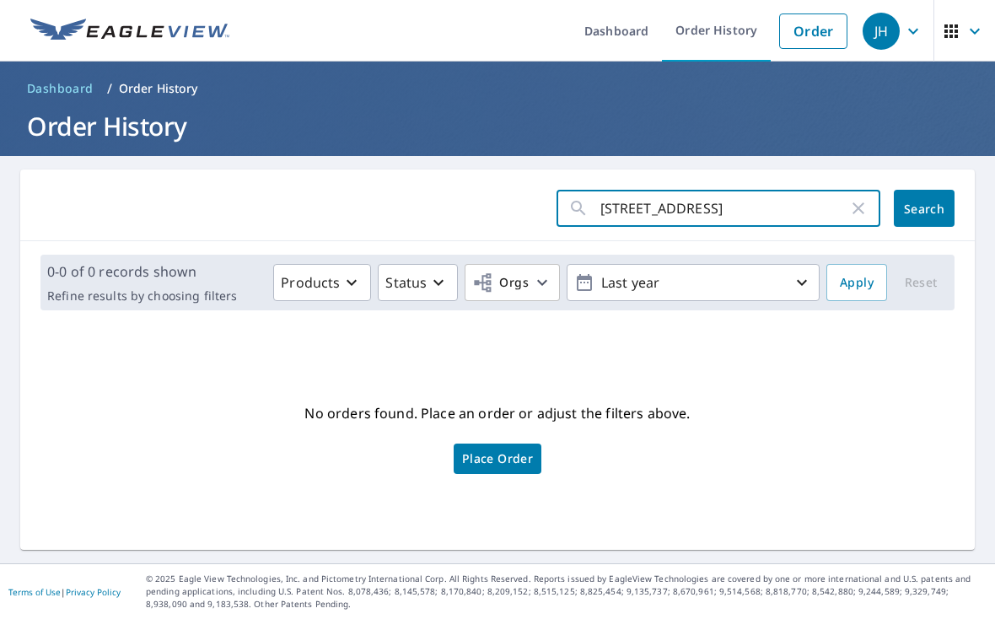
type input "[STREET_ADDRESS]"
click at [923, 201] on span "Search" at bounding box center [924, 209] width 34 height 16
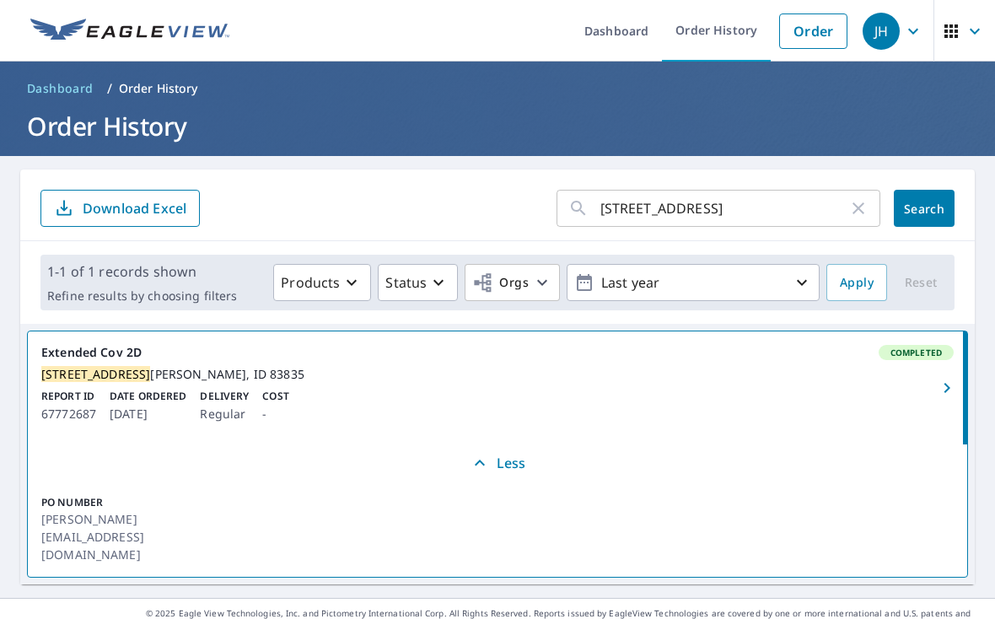
click at [274, 389] on p "Cost" at bounding box center [275, 396] width 26 height 15
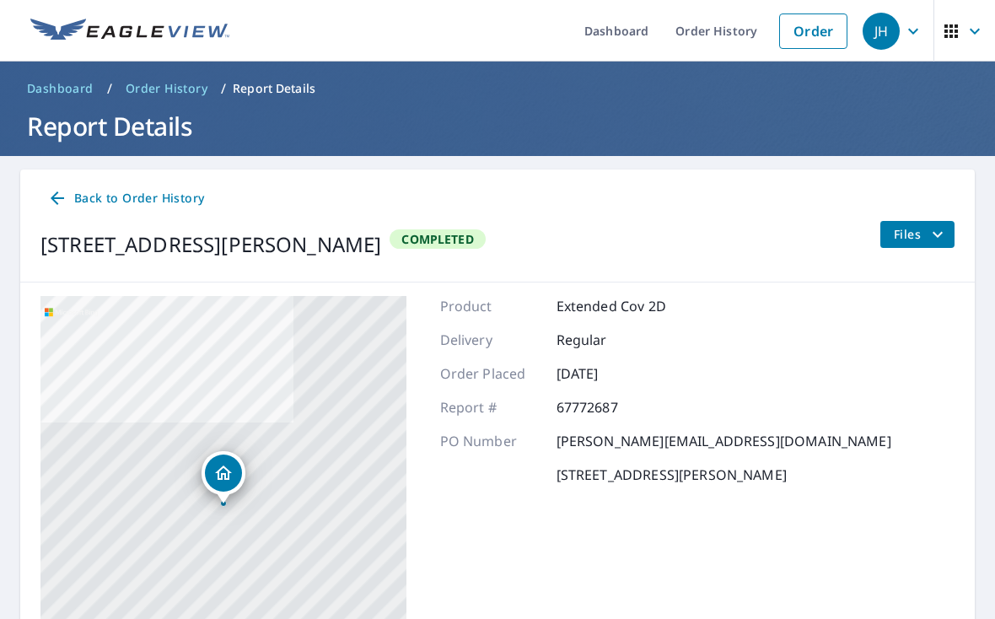
click at [940, 224] on icon "filesDropdownBtn-67772687" at bounding box center [938, 234] width 20 height 20
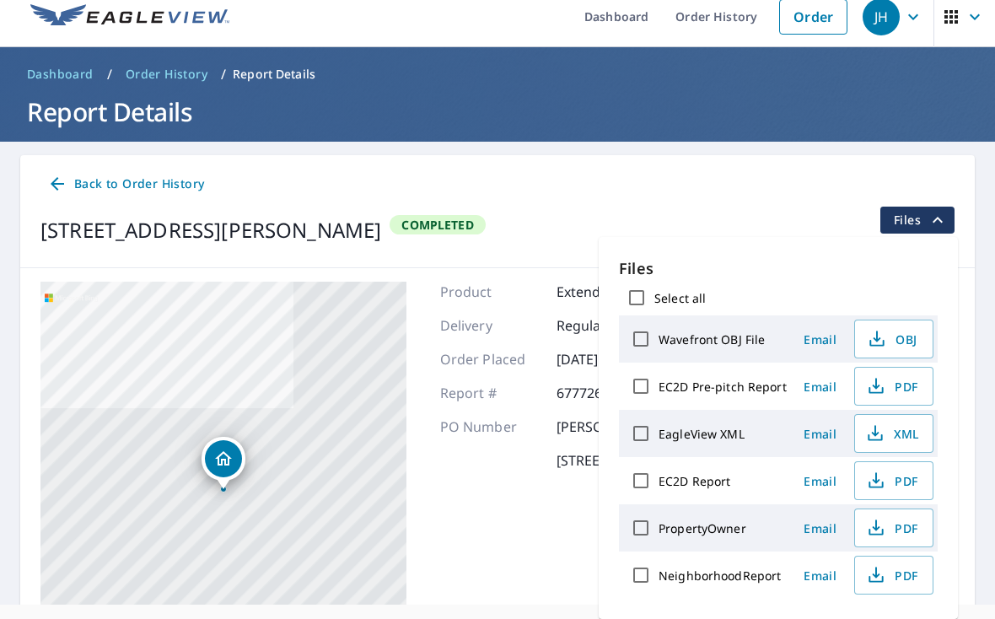
click at [649, 463] on input "EC2D Report" at bounding box center [640, 480] width 35 height 35
checkbox input "true"
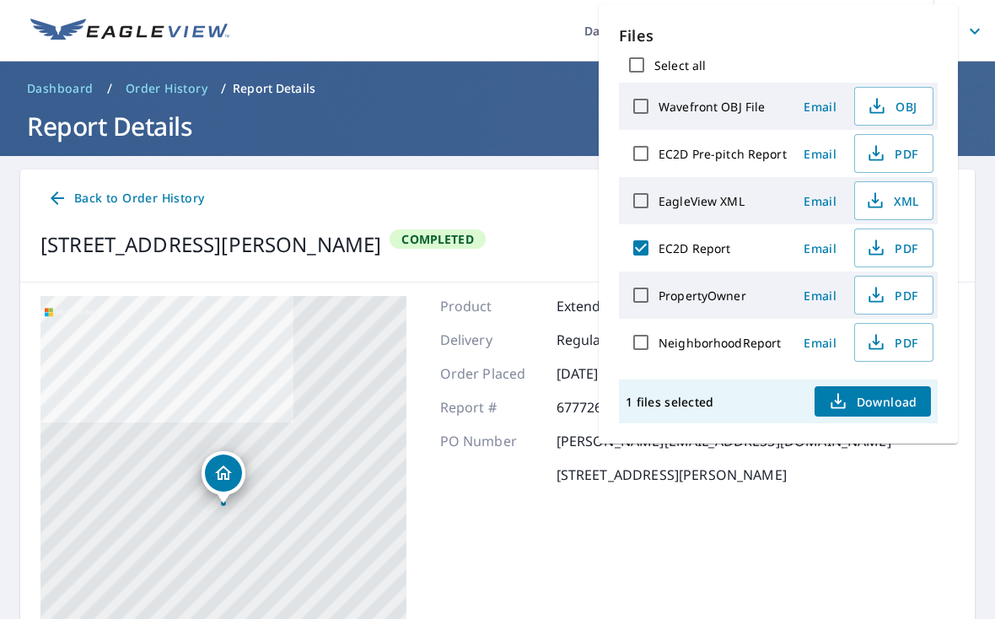
click at [825, 240] on span "Email" at bounding box center [820, 248] width 40 height 16
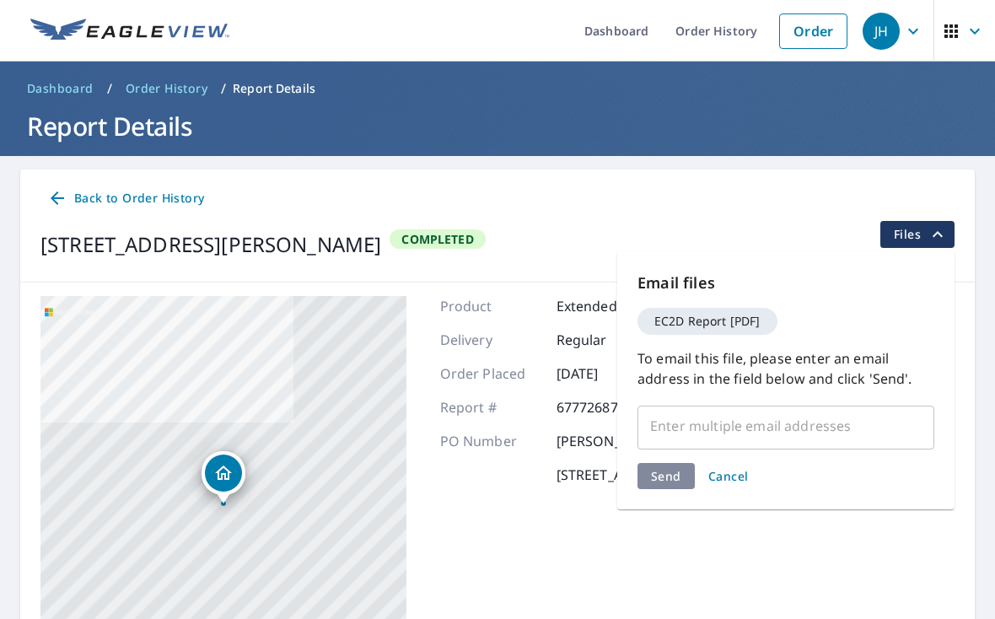
click at [714, 410] on input "text" at bounding box center [773, 426] width 256 height 32
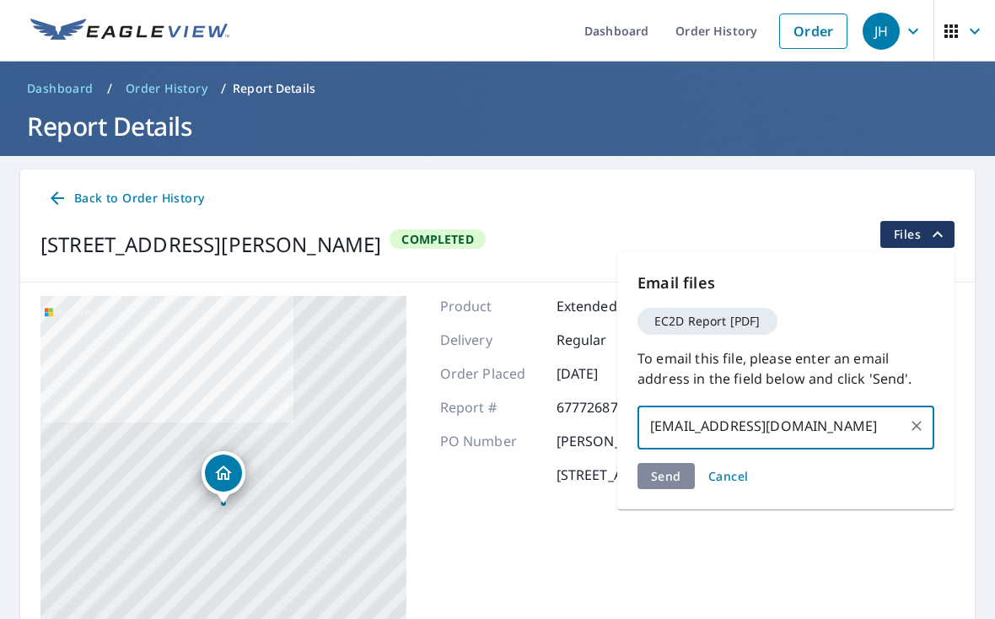
type input "bgertner@gmail.com"
click at [688, 463] on div "Send Cancel" at bounding box center [786, 476] width 297 height 26
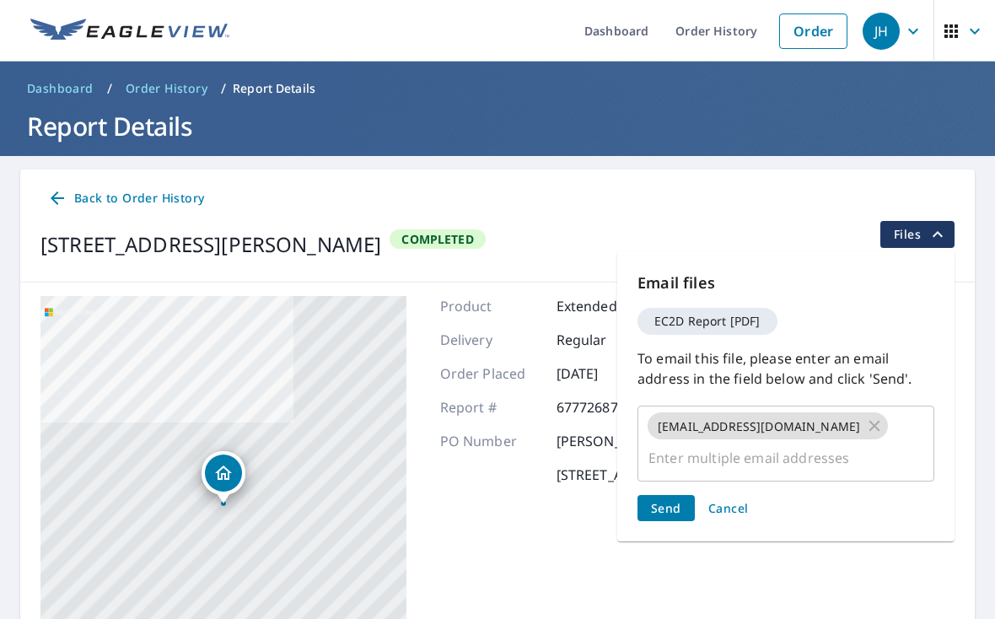
click at [668, 500] on span "Send" at bounding box center [666, 508] width 30 height 16
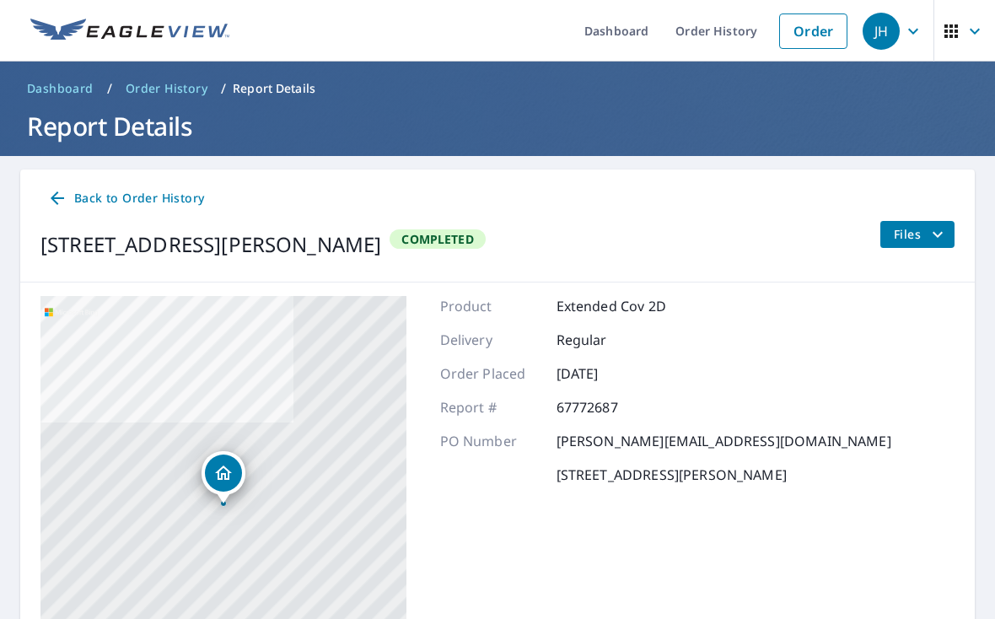
click at [60, 80] on span "Dashboard" at bounding box center [60, 88] width 67 height 17
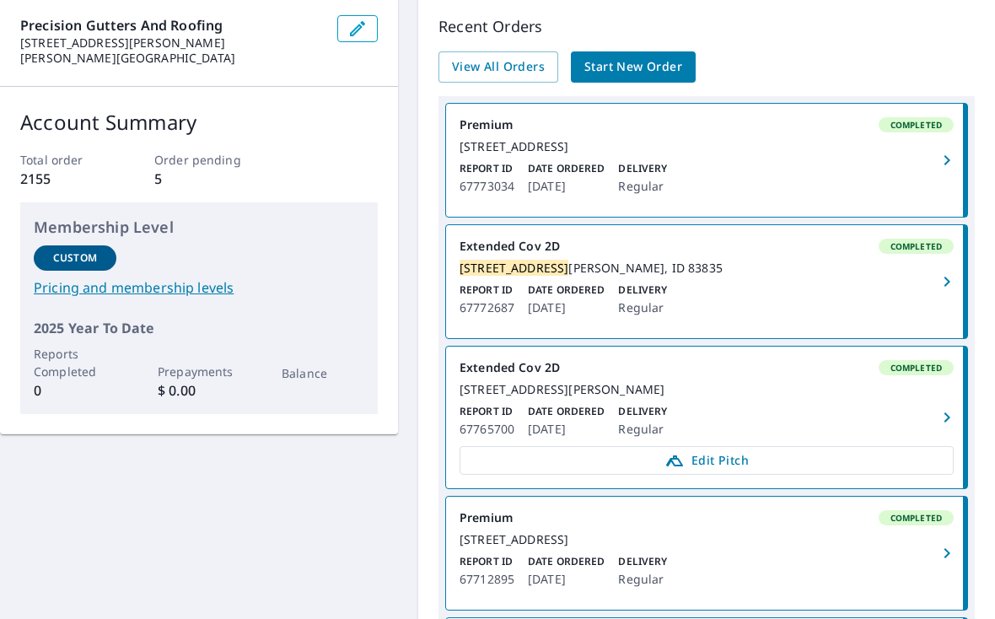
scroll to position [154, 0]
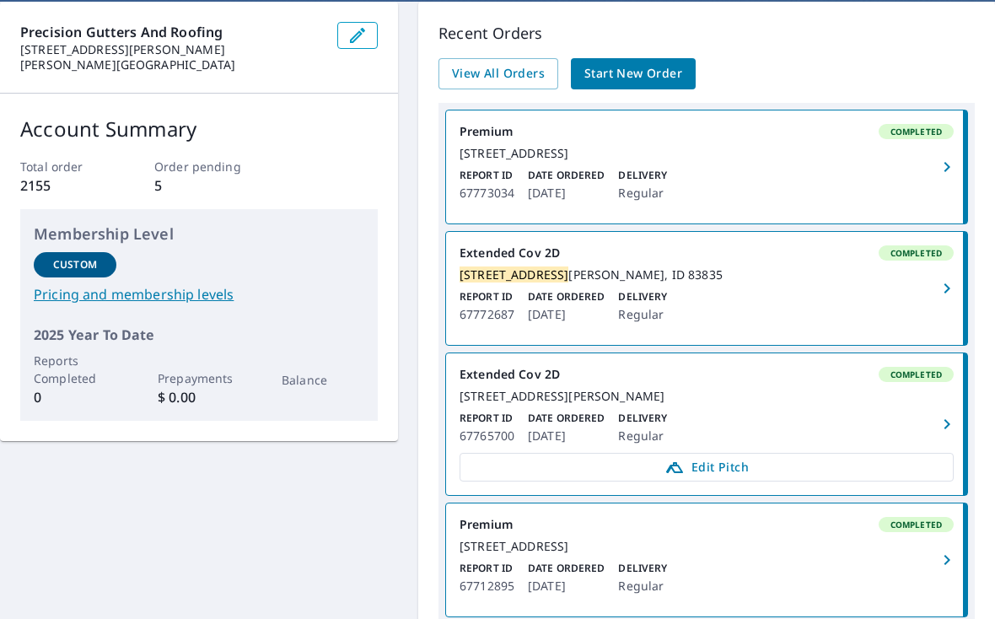
click at [947, 291] on icon "button" at bounding box center [947, 288] width 20 height 20
